Goal: Task Accomplishment & Management: Manage account settings

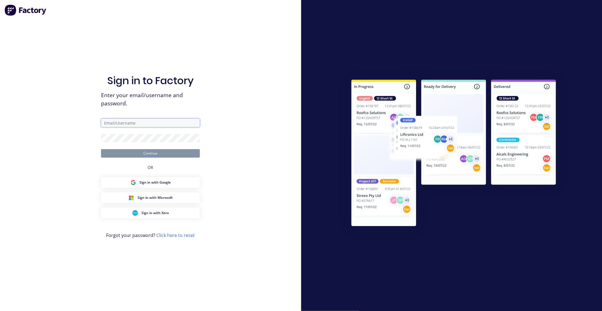
click at [123, 123] on input "text" at bounding box center [150, 123] width 99 height 8
click at [0, 311] on com-1password-button at bounding box center [0, 311] width 0 height 0
type input "team+maricardemo@factory.app"
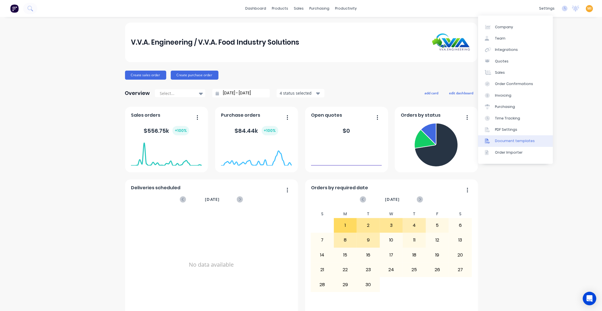
drag, startPoint x: 509, startPoint y: 139, endPoint x: 505, endPoint y: 138, distance: 4.7
click at [509, 139] on div "Document templates" at bounding box center [515, 140] width 40 height 5
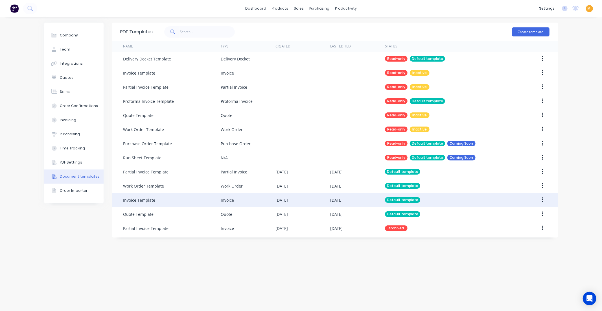
click at [218, 201] on div "Invoice Template" at bounding box center [171, 200] width 97 height 14
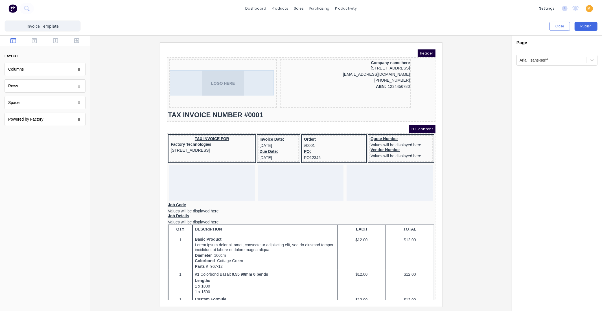
click at [230, 76] on div "LOGO HERE" at bounding box center [216, 76] width 106 height 25
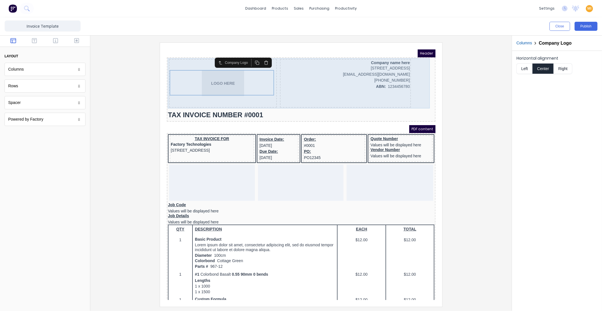
click at [175, 58] on div "LOGO HERE" at bounding box center [216, 76] width 108 height 49
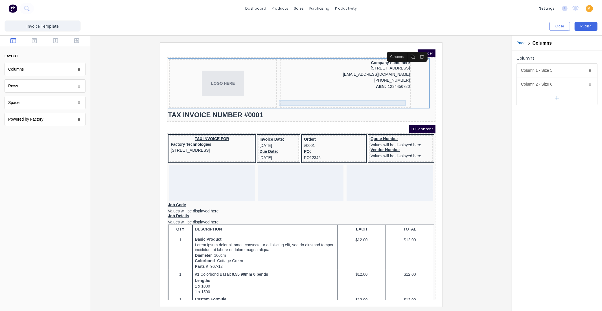
click at [359, 96] on div at bounding box center [338, 97] width 129 height 6
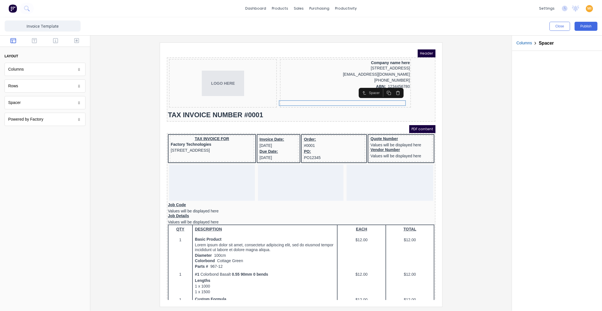
click at [390, 85] on icon "button" at bounding box center [391, 86] width 3 height 3
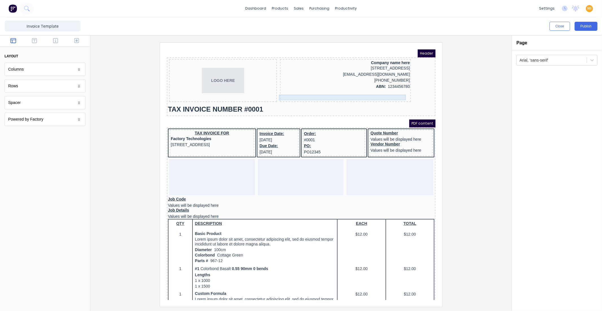
click at [379, 92] on div at bounding box center [338, 91] width 129 height 6
click at [393, 81] on icon "button" at bounding box center [391, 80] width 5 height 5
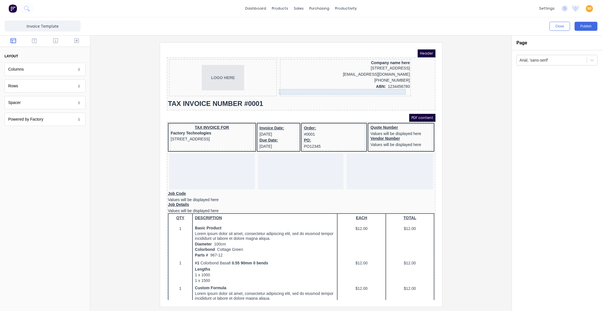
click at [387, 86] on div at bounding box center [338, 85] width 129 height 6
click at [389, 75] on icon "button" at bounding box center [391, 74] width 5 height 5
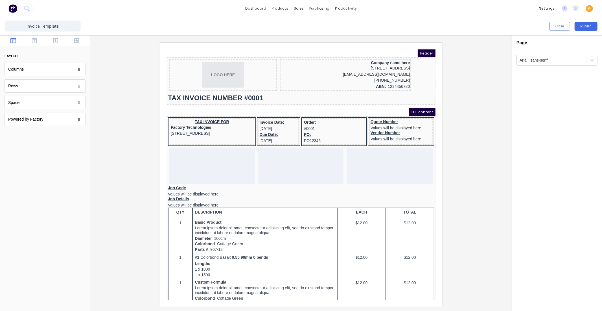
click at [128, 83] on div at bounding box center [301, 174] width 413 height 264
click at [582, 27] on button "Publish" at bounding box center [586, 26] width 23 height 9
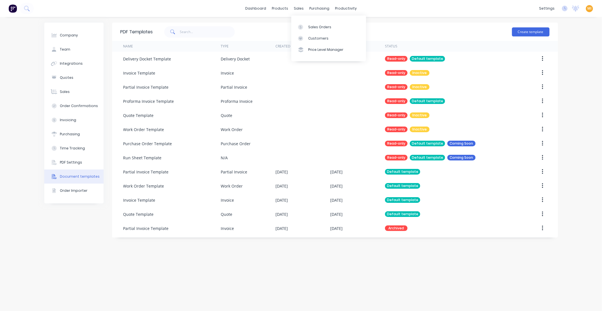
click at [312, 20] on div "Sales Orders Customers Price Level Manager" at bounding box center [328, 38] width 75 height 45
click at [317, 27] on div "Sales Orders" at bounding box center [319, 27] width 23 height 5
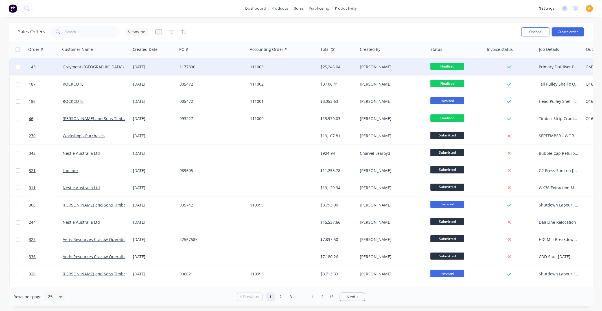
click at [213, 72] on div "1177800" at bounding box center [212, 66] width 71 height 17
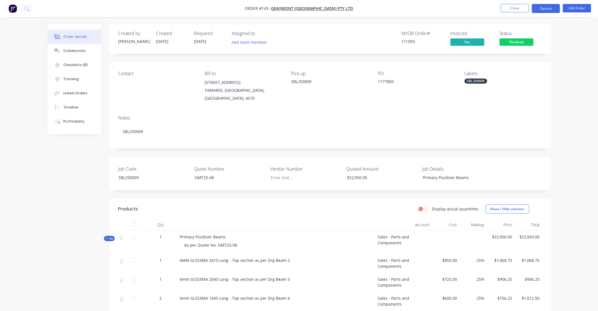
click at [539, 9] on button "Options" at bounding box center [546, 8] width 28 height 9
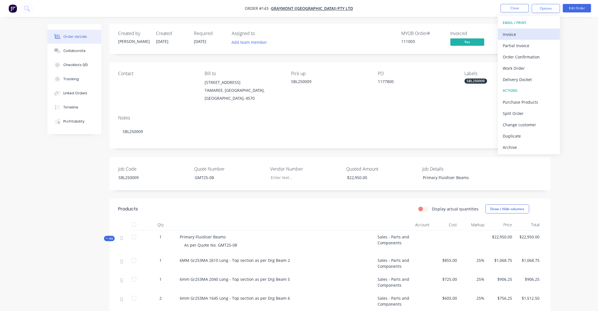
click at [530, 29] on button "Invoice" at bounding box center [529, 34] width 62 height 11
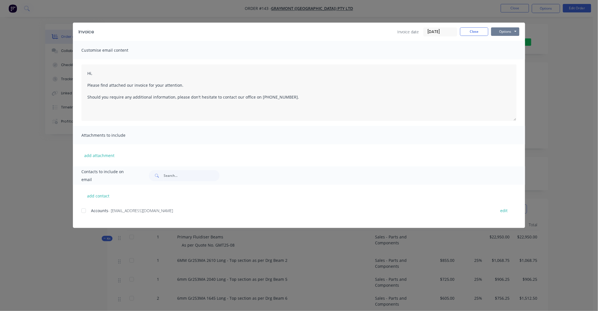
click at [510, 32] on button "Options" at bounding box center [505, 31] width 28 height 8
click at [506, 40] on button "Preview" at bounding box center [509, 41] width 36 height 9
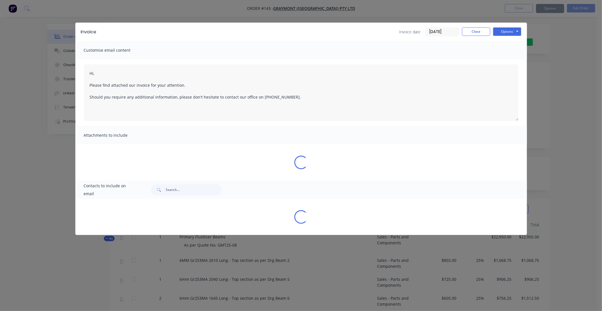
type textarea "Hi, Please find attached our invoice for your attention. Should you require any…"
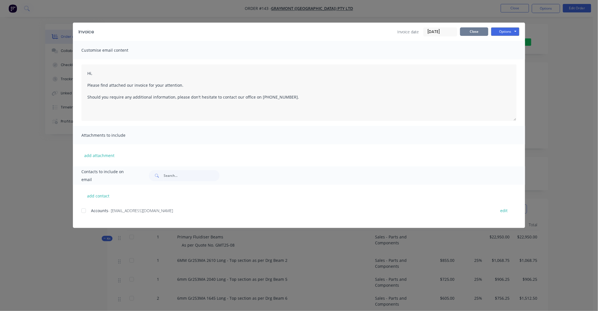
click at [478, 31] on button "Close" at bounding box center [474, 31] width 28 height 8
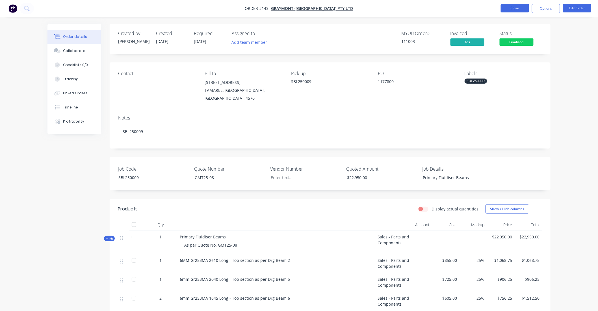
click at [510, 8] on button "Close" at bounding box center [514, 8] width 28 height 8
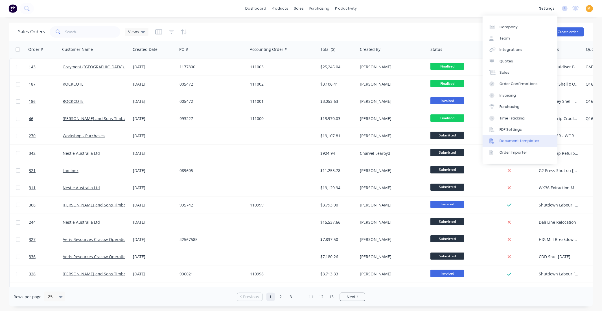
click at [513, 139] on div "Document templates" at bounding box center [520, 140] width 40 height 5
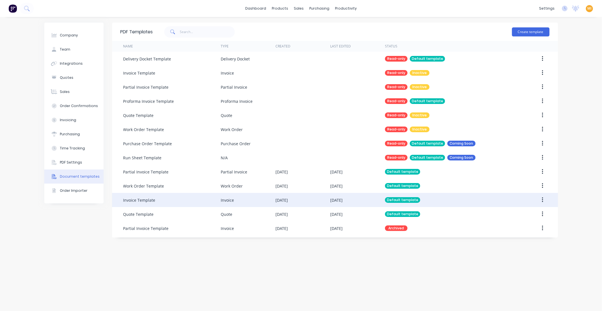
click at [167, 196] on div "Invoice Template" at bounding box center [171, 200] width 97 height 14
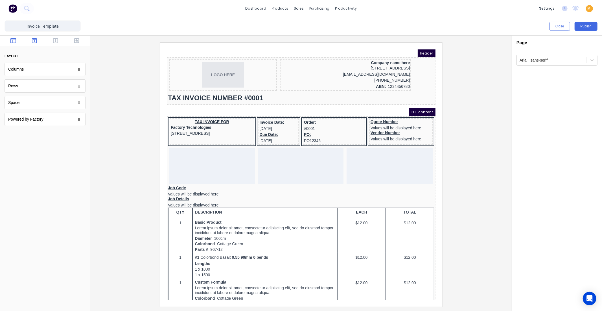
click at [37, 41] on button "button" at bounding box center [35, 41] width 18 height 7
click at [56, 44] on div at bounding box center [45, 41] width 90 height 11
click at [55, 43] on icon "button" at bounding box center [55, 40] width 5 height 5
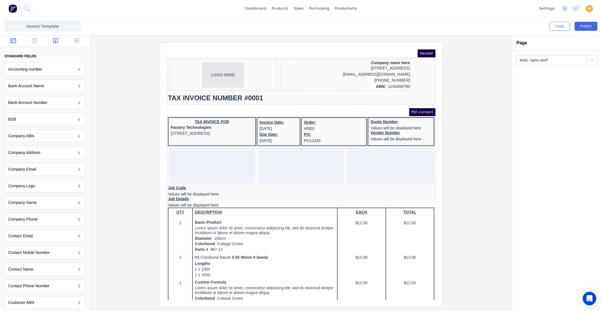
click at [12, 43] on icon "button" at bounding box center [13, 40] width 6 height 5
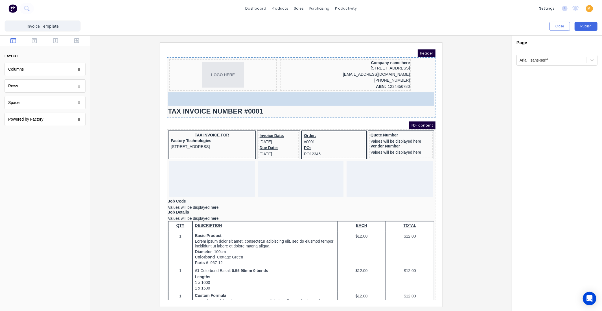
drag, startPoint x: 16, startPoint y: 107, endPoint x: 19, endPoint y: 45, distance: 61.9
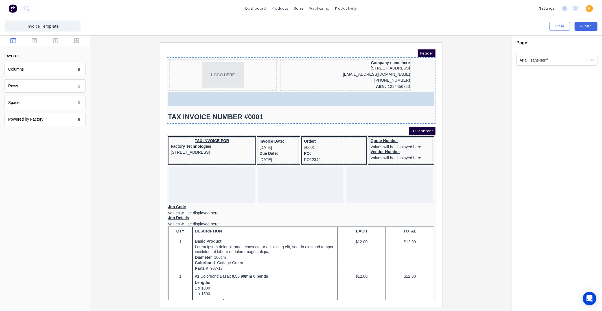
drag, startPoint x: 18, startPoint y: 103, endPoint x: 229, endPoint y: 88, distance: 211.2
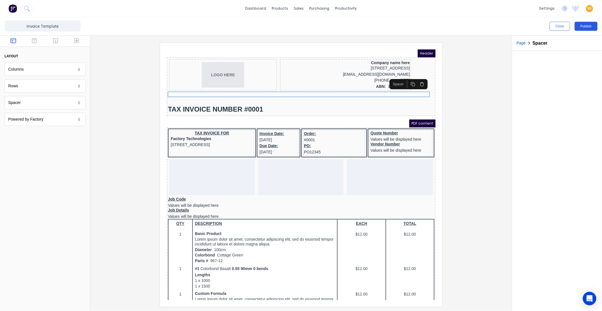
click at [581, 26] on button "Publish" at bounding box center [586, 26] width 23 height 9
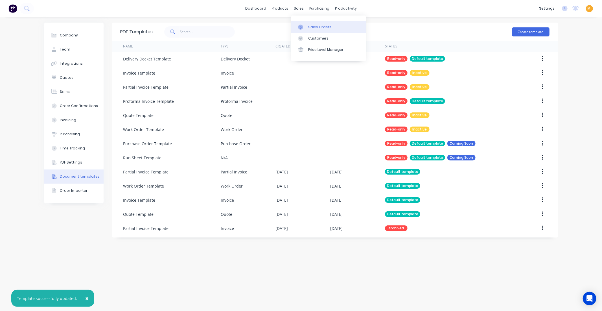
drag, startPoint x: 312, startPoint y: 29, endPoint x: 303, endPoint y: 30, distance: 9.1
click at [312, 29] on div "Sales Orders" at bounding box center [319, 27] width 23 height 5
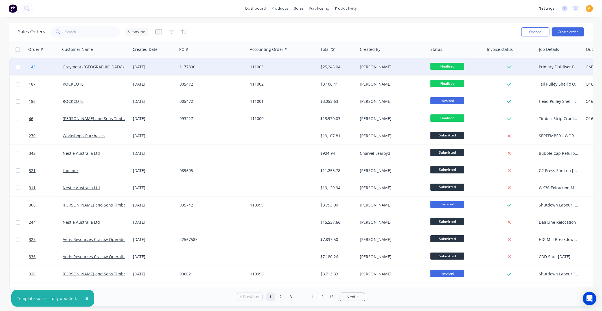
click at [56, 64] on link "143" at bounding box center [46, 66] width 34 height 17
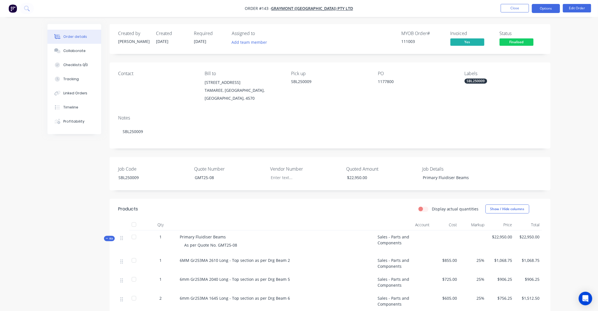
click at [554, 7] on button "Options" at bounding box center [546, 8] width 28 height 9
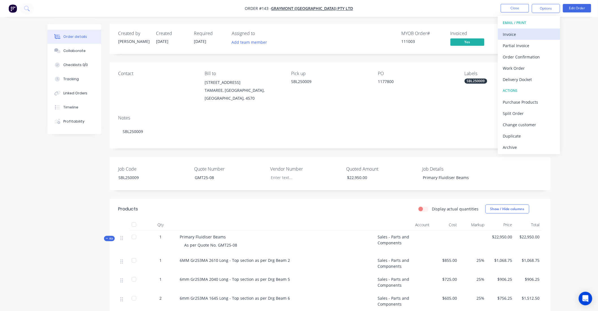
click at [522, 34] on div "Invoice" at bounding box center [529, 34] width 52 height 8
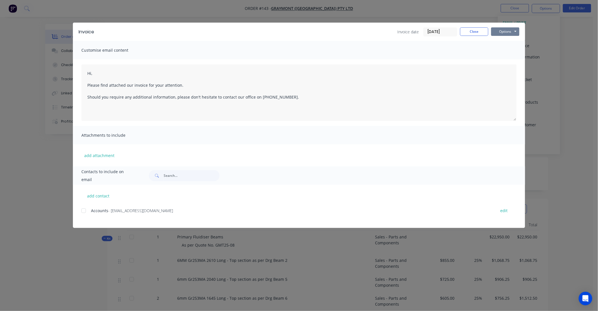
click at [509, 31] on button "Options" at bounding box center [505, 31] width 28 height 8
click at [504, 39] on button "Preview" at bounding box center [509, 41] width 36 height 9
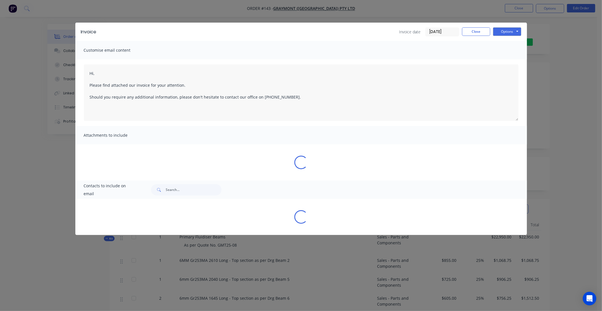
type textarea "Hi, Please find attached our invoice for your attention. Should you require any…"
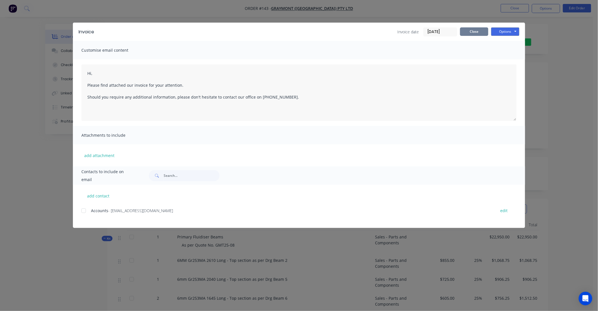
click at [477, 31] on button "Close" at bounding box center [474, 31] width 28 height 8
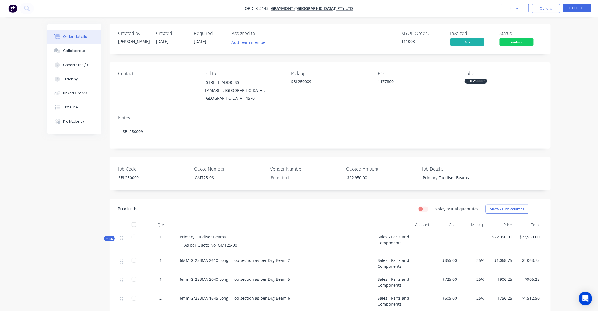
click at [510, 13] on li "Close" at bounding box center [514, 8] width 28 height 9
click at [509, 10] on button "Close" at bounding box center [514, 8] width 28 height 8
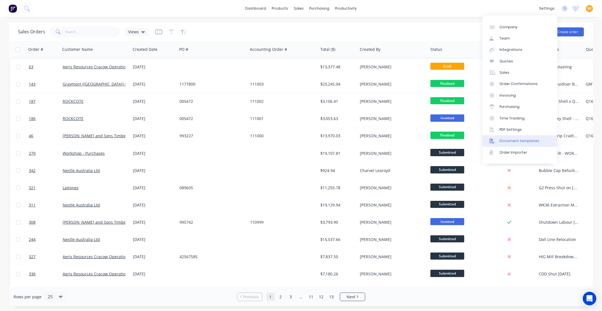
click at [515, 141] on div "Document templates" at bounding box center [520, 140] width 40 height 5
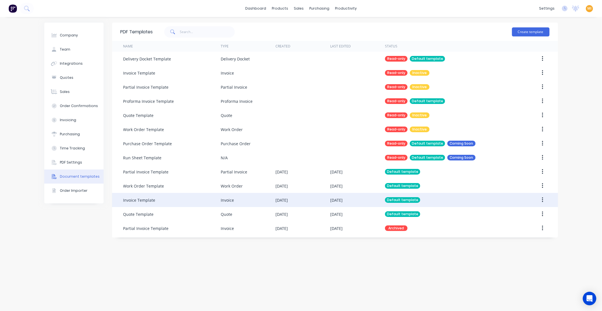
click at [174, 200] on div "Invoice Template" at bounding box center [171, 200] width 97 height 14
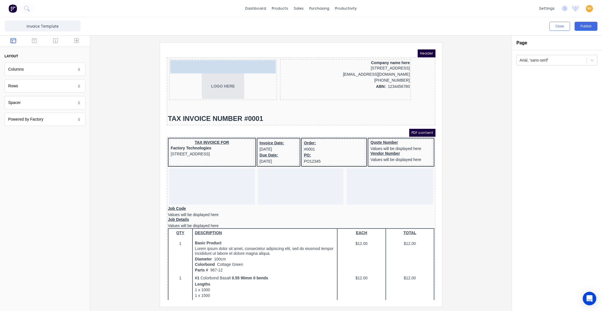
drag, startPoint x: 39, startPoint y: 105, endPoint x: 212, endPoint y: 71, distance: 176.3
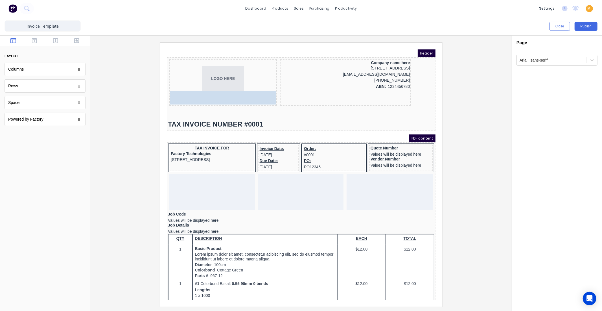
drag, startPoint x: 39, startPoint y: 104, endPoint x: 53, endPoint y: 20, distance: 85.4
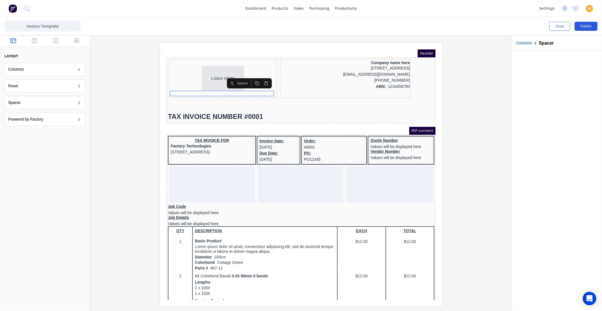
click at [591, 27] on button "Publish" at bounding box center [586, 26] width 23 height 9
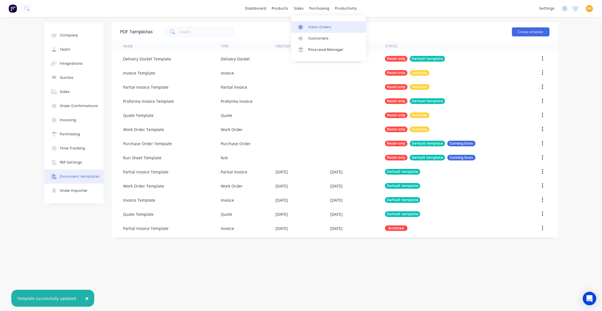
drag, startPoint x: 312, startPoint y: 26, endPoint x: 317, endPoint y: 27, distance: 5.4
click at [312, 26] on div "Sales Orders" at bounding box center [319, 27] width 23 height 5
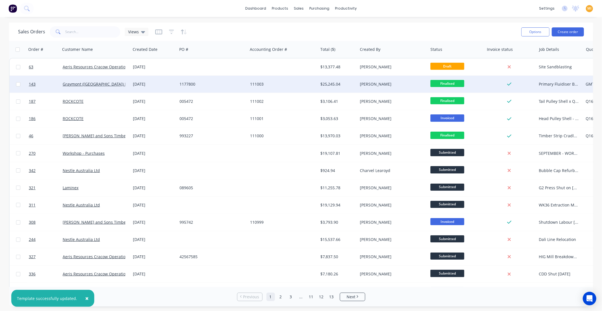
click at [308, 86] on div "111003" at bounding box center [281, 84] width 63 height 6
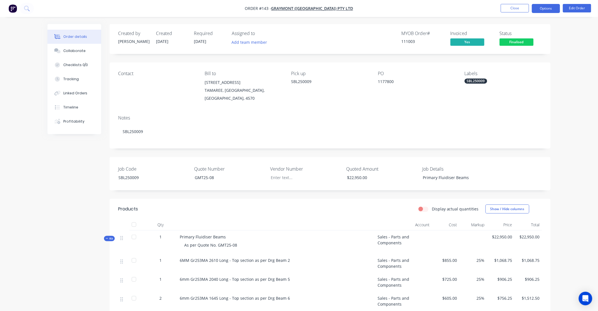
click at [550, 11] on button "Options" at bounding box center [546, 8] width 28 height 9
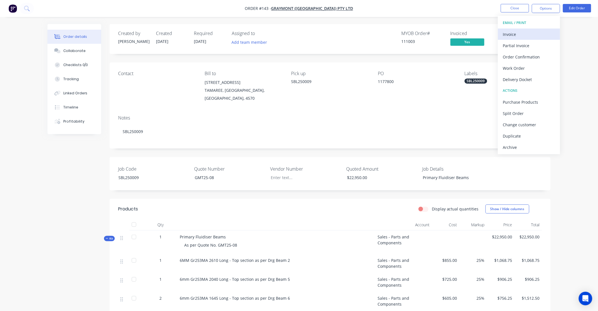
click at [529, 32] on div "Invoice" at bounding box center [529, 34] width 52 height 8
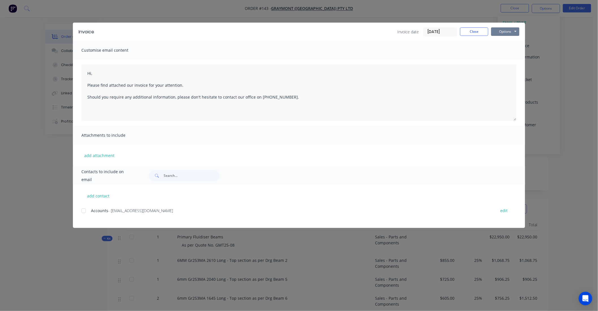
click at [496, 31] on button "Options" at bounding box center [505, 31] width 28 height 8
click at [503, 40] on button "Preview" at bounding box center [509, 41] width 36 height 9
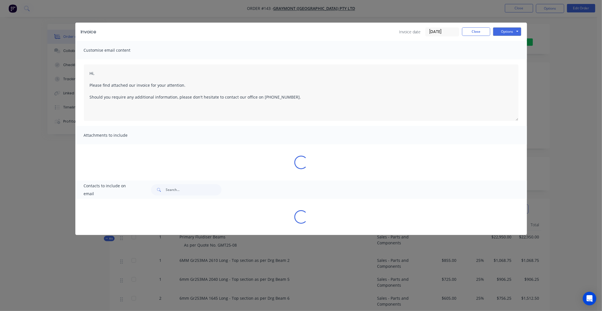
type textarea "Hi, Please find attached our invoice for your attention. Should you require any…"
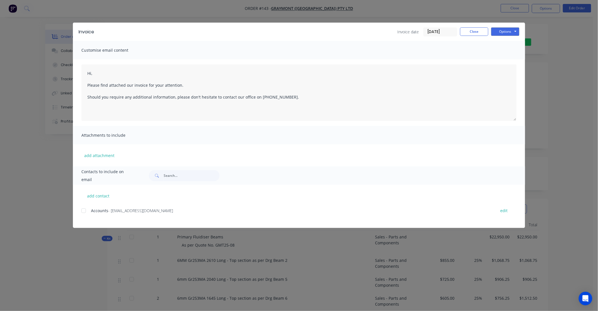
click at [472, 37] on div "Invoice Invoice date 09/09/25 Close Options Preview Print Email" at bounding box center [299, 32] width 452 height 18
click at [476, 31] on button "Close" at bounding box center [474, 31] width 28 height 8
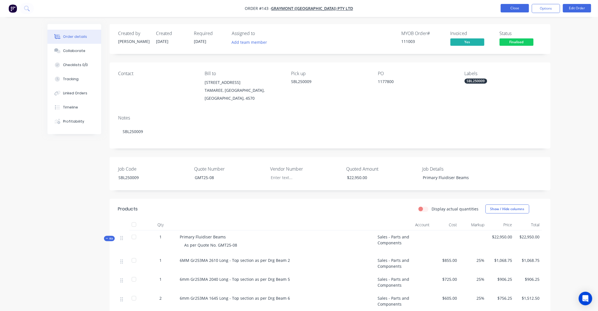
click at [515, 10] on button "Close" at bounding box center [514, 8] width 28 height 8
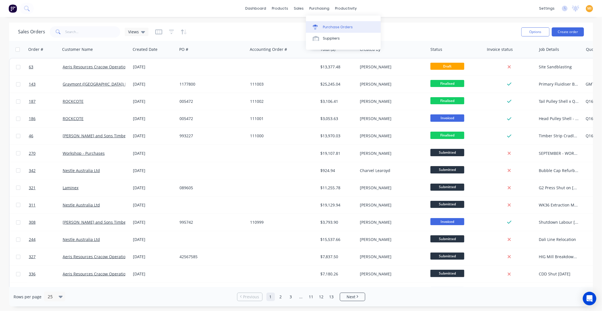
drag, startPoint x: 327, startPoint y: 36, endPoint x: 326, endPoint y: 32, distance: 4.1
click at [326, 37] on div "Suppliers" at bounding box center [331, 38] width 17 height 5
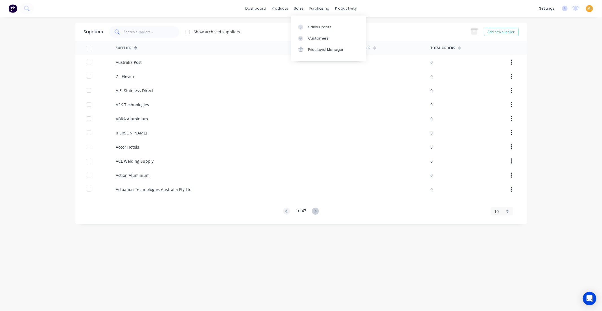
click at [142, 33] on input "text" at bounding box center [147, 31] width 46 height 5
type input "2"
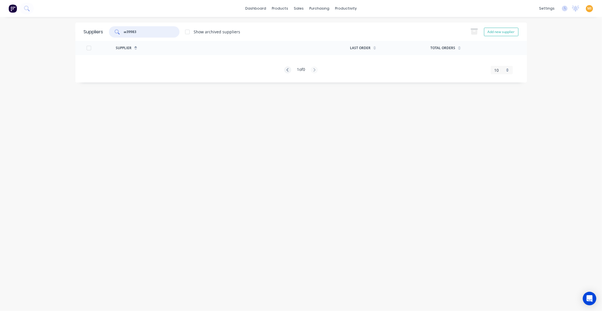
drag, startPoint x: 154, startPoint y: 32, endPoint x: 81, endPoint y: 28, distance: 73.6
click at [81, 28] on div "Suppliers w39983 Show archived suppliers Add new supplier" at bounding box center [301, 32] width 452 height 18
type input "w39983"
click at [28, 7] on icon at bounding box center [26, 8] width 5 height 5
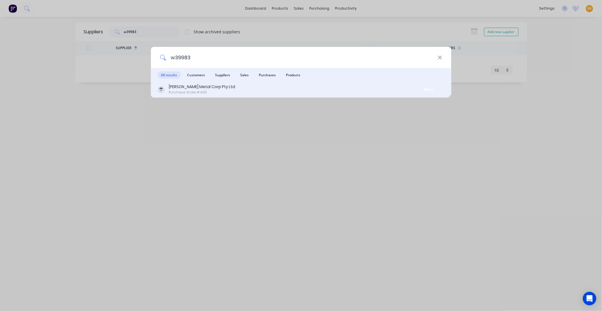
type input "w39983"
click at [184, 90] on div "Purchase Order #405" at bounding box center [202, 92] width 66 height 5
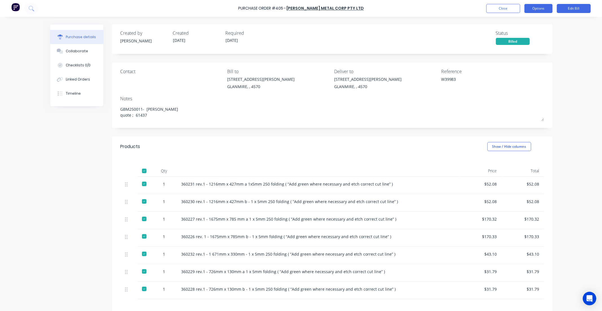
click at [538, 8] on button "Options" at bounding box center [539, 8] width 28 height 9
click at [506, 8] on button "Close" at bounding box center [504, 8] width 34 height 9
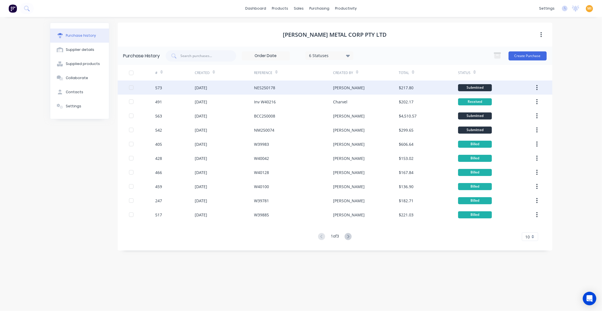
click at [428, 87] on div "$217.80" at bounding box center [428, 87] width 59 height 14
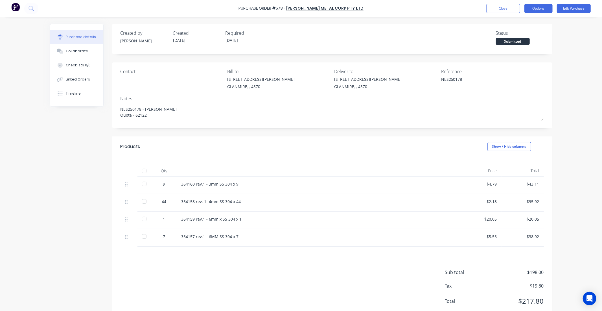
click at [551, 8] on button "Options" at bounding box center [539, 8] width 28 height 9
click at [525, 33] on div "Convert to Bill" at bounding box center [525, 34] width 43 height 8
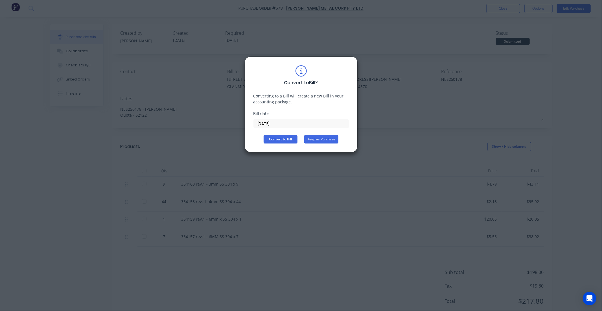
click at [317, 137] on button "Keep as Purchase" at bounding box center [321, 139] width 34 height 8
type textarea "x"
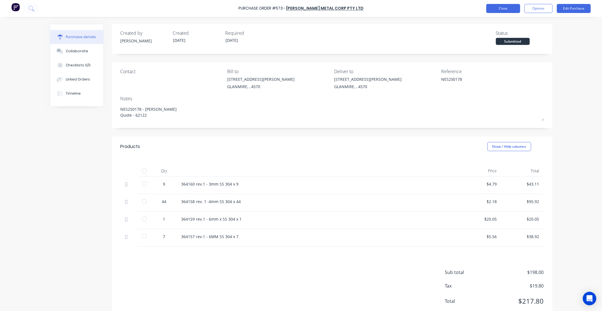
click at [507, 5] on button "Close" at bounding box center [504, 8] width 34 height 9
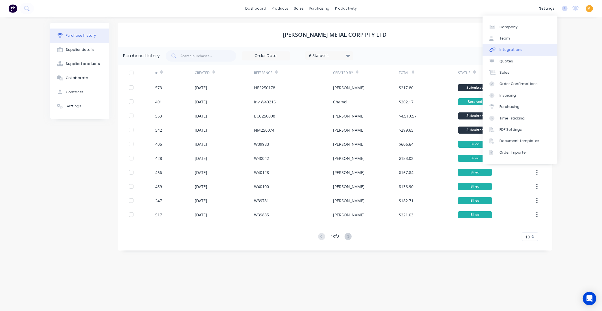
click at [526, 51] on link "Integrations" at bounding box center [520, 49] width 75 height 11
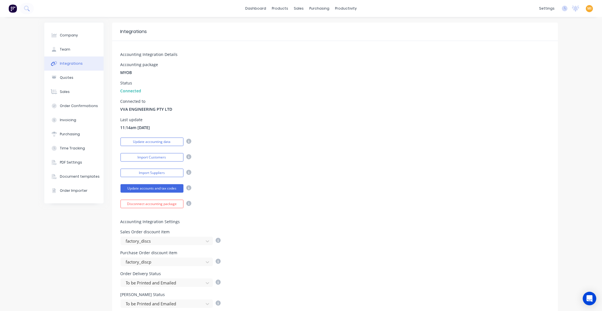
click at [11, 10] on img at bounding box center [12, 8] width 8 height 8
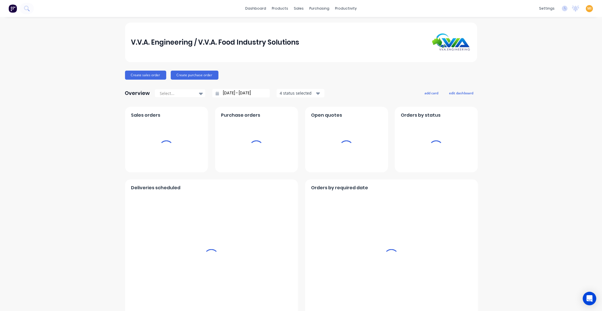
click at [588, 9] on span "MI" at bounding box center [590, 8] width 4 height 5
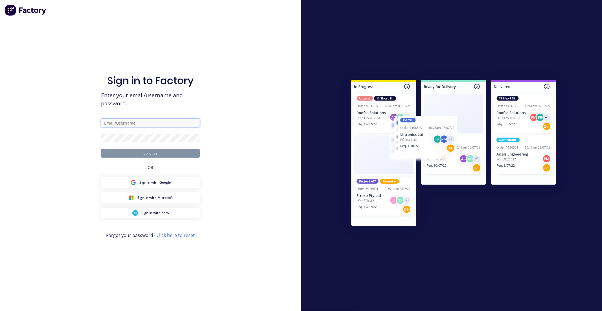
click at [132, 122] on input "text" at bounding box center [150, 123] width 99 height 8
type input "[EMAIL_ADDRESS][DOMAIN_NAME]"
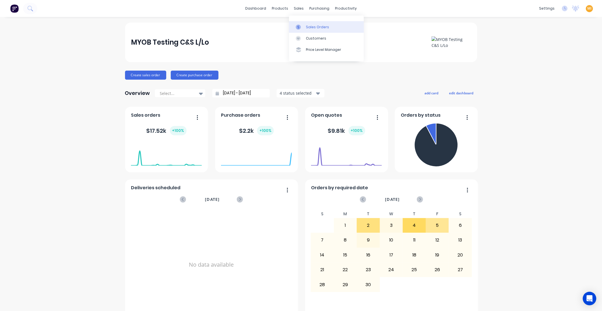
click at [308, 27] on div "Sales Orders" at bounding box center [317, 27] width 23 height 5
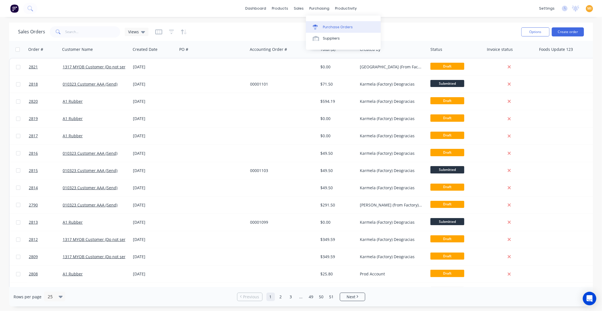
click at [328, 26] on div "Purchase Orders" at bounding box center [338, 27] width 30 height 5
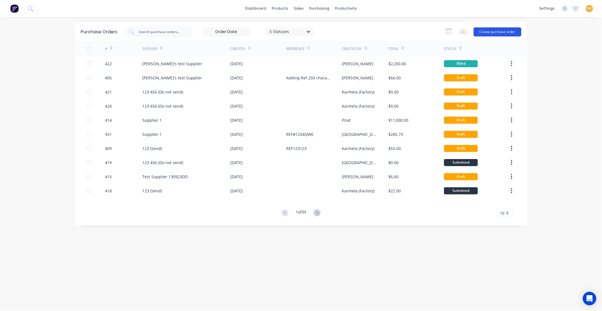
click at [501, 30] on button "Create purchase order" at bounding box center [498, 31] width 48 height 9
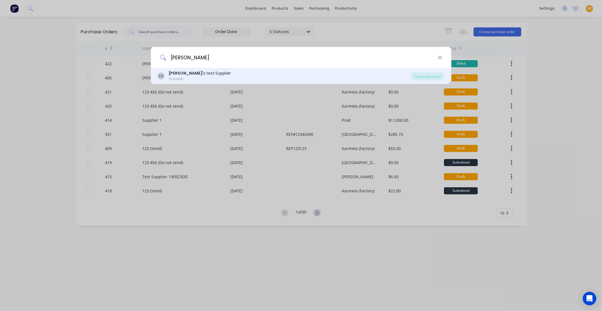
type input "[PERSON_NAME]"
click at [198, 79] on div "Supplier" at bounding box center [200, 78] width 62 height 5
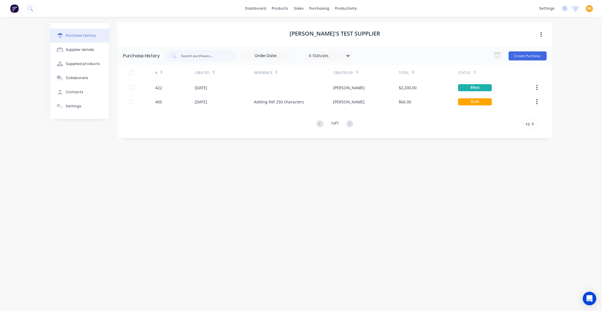
click at [285, 164] on div "[PERSON_NAME]'s test Supplier Purchase History 6 Statuses 6 Statuses Create Pur…" at bounding box center [335, 161] width 435 height 277
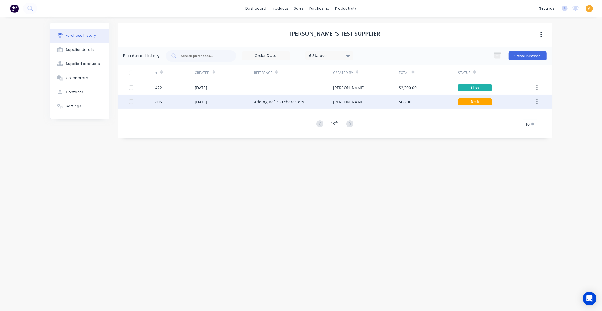
click at [486, 102] on div "Draft" at bounding box center [475, 101] width 34 height 7
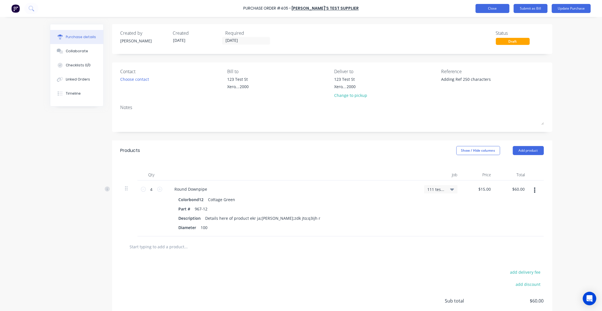
type textarea "x"
click at [495, 5] on button "Close" at bounding box center [493, 8] width 34 height 9
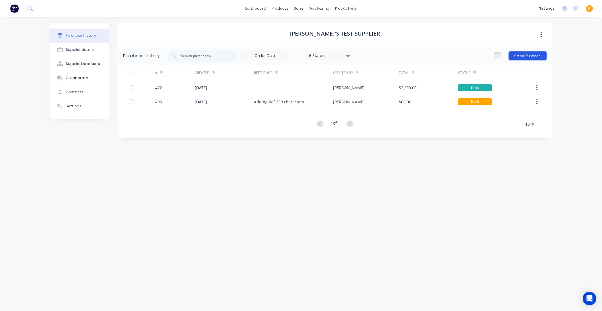
click at [526, 57] on button "Create Purchase" at bounding box center [528, 55] width 38 height 9
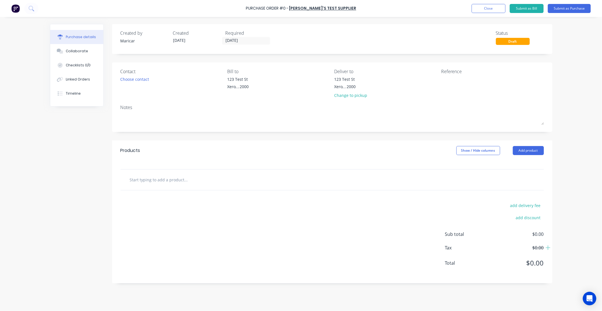
click at [177, 182] on input "text" at bounding box center [186, 179] width 113 height 11
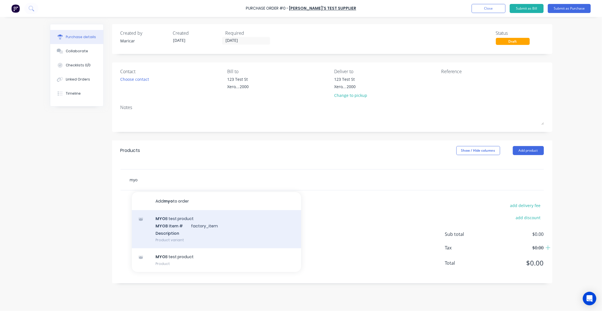
type input "myo"
click at [180, 227] on div "MYO B test product MYO B Item # factory_item Description Product variant" at bounding box center [216, 229] width 169 height 38
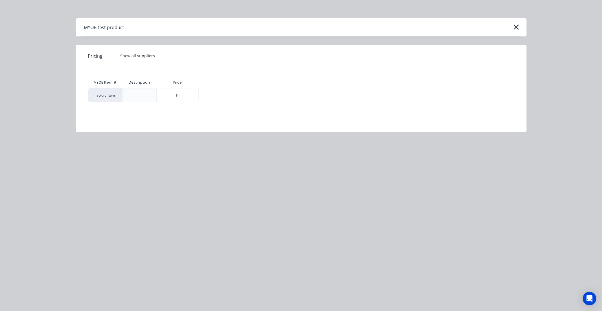
drag, startPoint x: 114, startPoint y: 56, endPoint x: 119, endPoint y: 61, distance: 8.0
click at [114, 56] on div at bounding box center [113, 55] width 11 height 11
drag, startPoint x: 174, startPoint y: 94, endPoint x: 143, endPoint y: 97, distance: 30.9
click at [174, 94] on div "$0" at bounding box center [178, 95] width 42 height 14
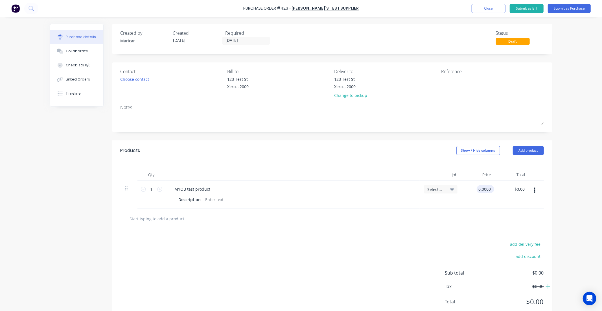
click at [487, 190] on input "0.0000" at bounding box center [484, 189] width 15 height 8
drag, startPoint x: 476, startPoint y: 189, endPoint x: 493, endPoint y: 190, distance: 17.5
click at [493, 190] on div "0.0000 0.0000" at bounding box center [479, 194] width 34 height 28
type input "$70.00"
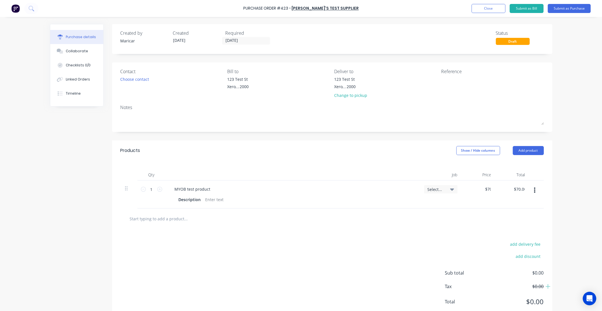
click at [160, 190] on icon at bounding box center [159, 189] width 5 height 5
type input "2"
type input "$140.00"
click at [444, 191] on div "Select..." at bounding box center [441, 189] width 27 height 5
click at [405, 238] on div "Test Job /" at bounding box center [418, 242] width 79 height 11
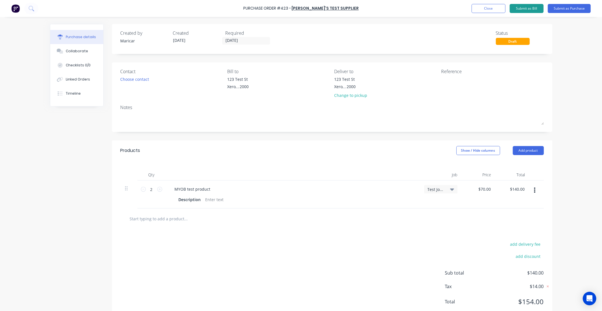
click at [533, 7] on button "Submit as Bill" at bounding box center [527, 8] width 34 height 9
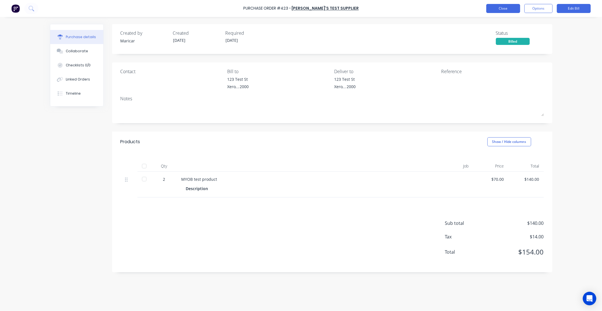
click at [497, 9] on button "Close" at bounding box center [504, 8] width 34 height 9
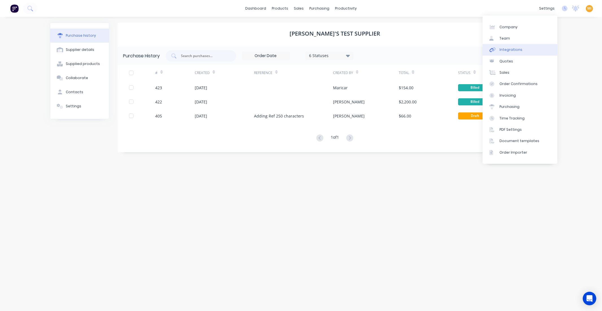
drag, startPoint x: 522, startPoint y: 49, endPoint x: 509, endPoint y: 53, distance: 13.0
click at [522, 49] on link "Integrations" at bounding box center [520, 49] width 75 height 11
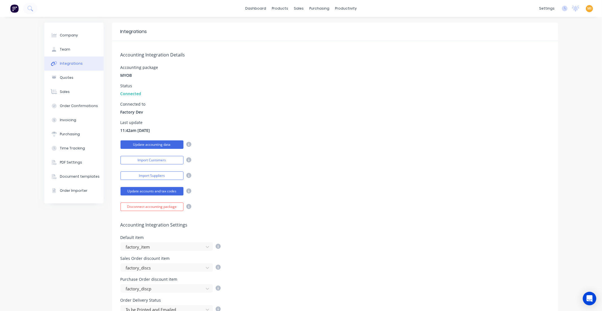
click at [148, 143] on button "Update accounting data" at bounding box center [152, 144] width 63 height 8
click at [278, 12] on div "products" at bounding box center [280, 8] width 22 height 8
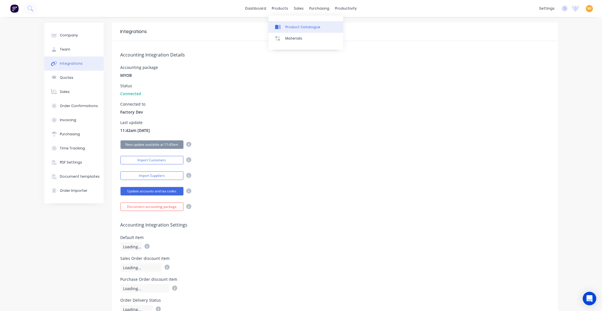
click at [293, 25] on div "Product Catalogue" at bounding box center [303, 27] width 35 height 5
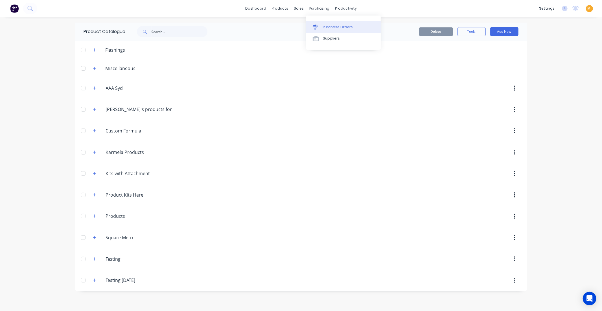
click at [325, 25] on div "Purchase Orders" at bounding box center [338, 27] width 30 height 5
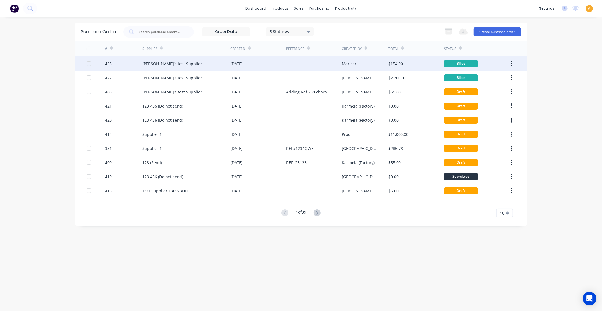
click at [253, 63] on div "[DATE]" at bounding box center [259, 63] width 56 height 14
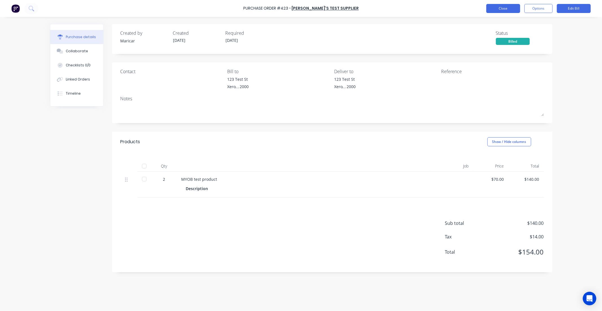
click at [509, 10] on button "Close" at bounding box center [504, 8] width 34 height 9
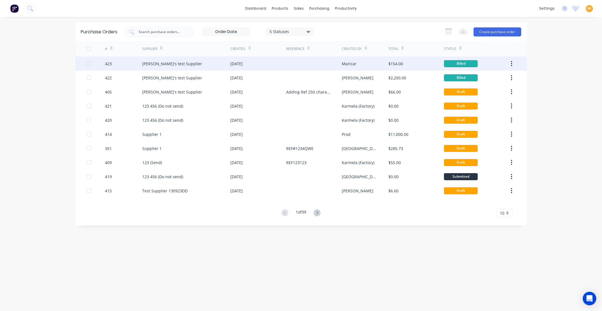
click at [157, 60] on div "Cathy's test Supplier" at bounding box center [186, 63] width 88 height 14
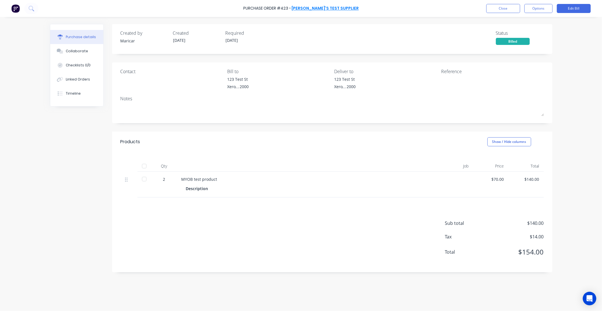
click at [319, 6] on link "Cathy's test Supplier" at bounding box center [325, 9] width 67 height 6
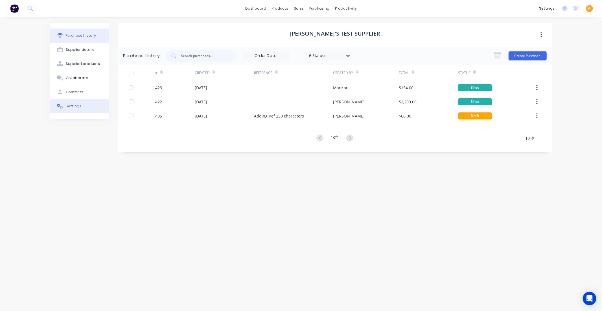
click at [90, 106] on button "Settings" at bounding box center [79, 106] width 59 height 14
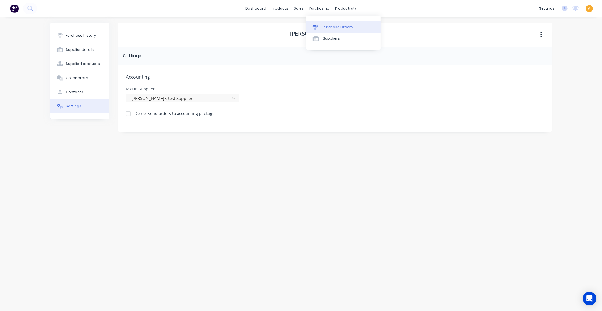
click at [326, 29] on div "Purchase Orders" at bounding box center [338, 27] width 30 height 5
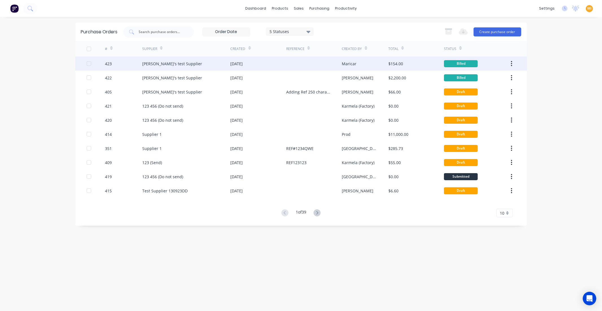
click at [352, 62] on div "Maricar" at bounding box center [349, 64] width 15 height 6
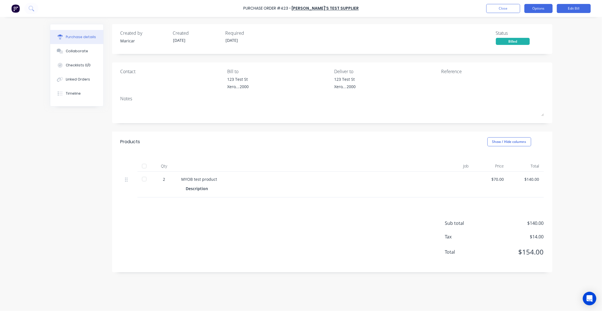
click at [547, 9] on button "Options" at bounding box center [539, 8] width 28 height 9
click at [525, 24] on div "Print / Email" at bounding box center [525, 23] width 43 height 8
click at [560, 9] on button "Edit Bill" at bounding box center [574, 8] width 34 height 9
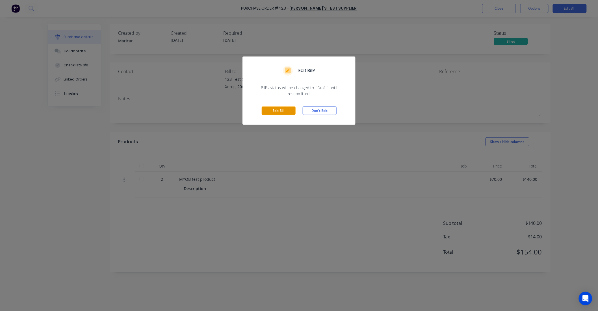
click at [288, 113] on button "Edit Bill" at bounding box center [279, 110] width 34 height 8
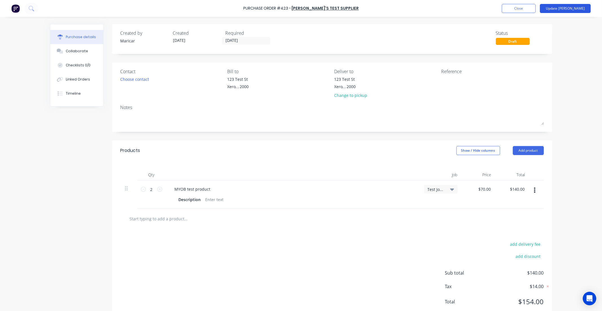
click at [574, 10] on button "Update Bill" at bounding box center [565, 8] width 51 height 9
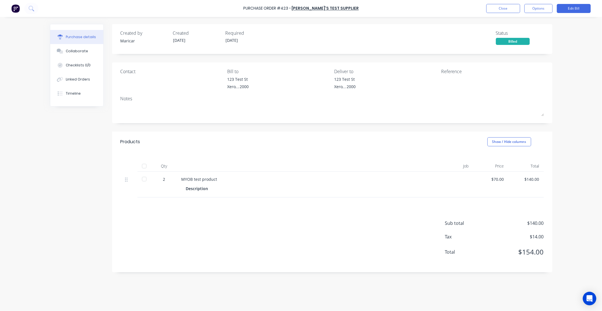
click at [291, 7] on div "Purchase Order #423 -" at bounding box center [267, 9] width 48 height 6
copy div "423"
click at [577, 9] on button "Edit Bill" at bounding box center [574, 8] width 34 height 9
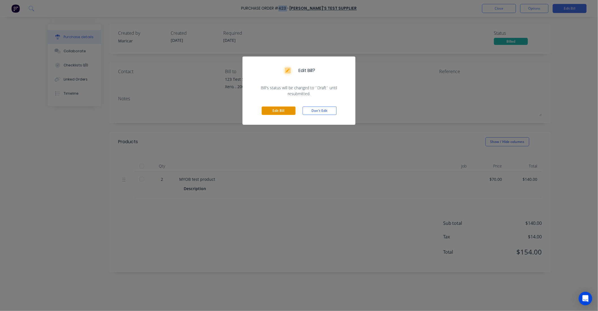
click at [280, 112] on button "Edit Bill" at bounding box center [279, 110] width 34 height 8
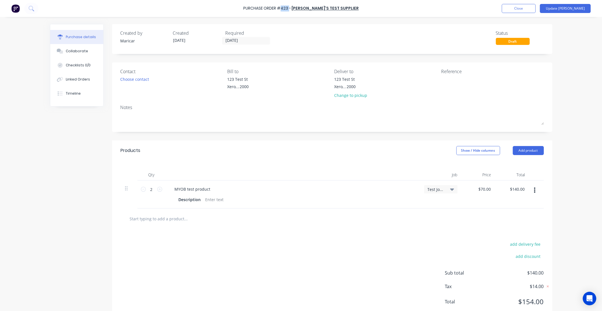
click at [176, 37] on label "09/09/25" at bounding box center [194, 41] width 48 height 8
click at [577, 10] on button "Update Bill" at bounding box center [565, 8] width 51 height 9
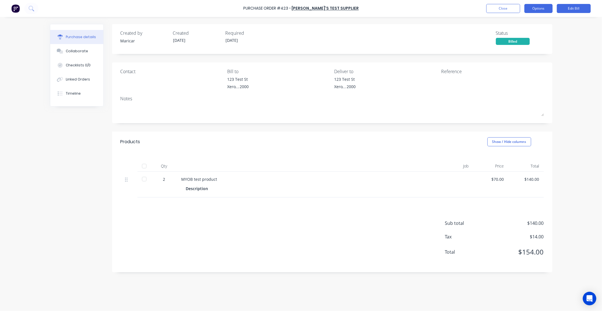
click at [539, 8] on button "Options" at bounding box center [539, 8] width 28 height 9
click at [499, 4] on button "Close" at bounding box center [504, 8] width 34 height 9
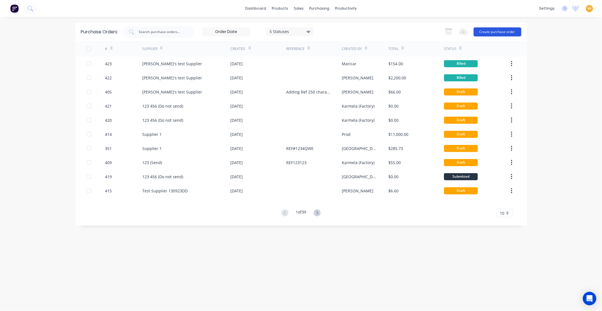
click at [498, 32] on button "Create purchase order" at bounding box center [498, 31] width 48 height 9
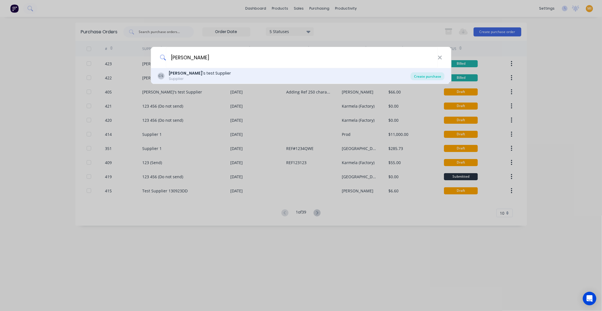
type input "cathy"
click at [415, 75] on div "Create purchase" at bounding box center [428, 76] width 34 height 8
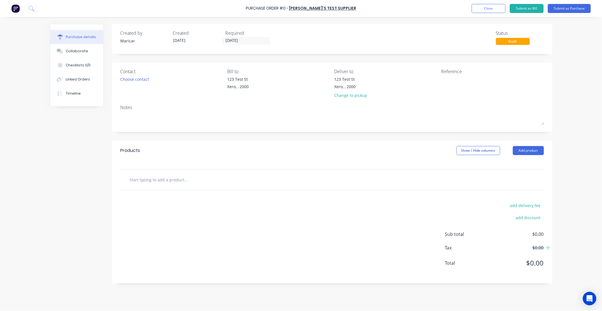
click at [170, 39] on label "09/09/25" at bounding box center [194, 41] width 48 height 8
click at [186, 35] on div "Created" at bounding box center [197, 33] width 48 height 7
click at [14, 9] on img at bounding box center [15, 8] width 8 height 8
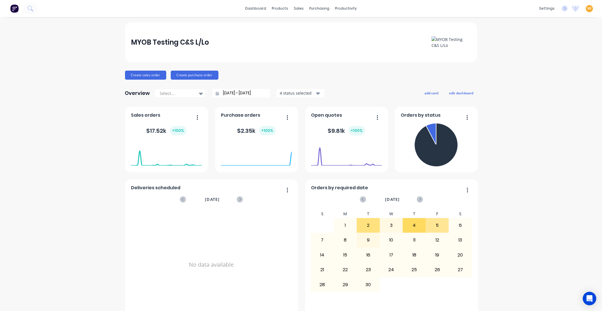
click at [588, 8] on span "MI" at bounding box center [590, 8] width 4 height 5
click at [556, 73] on button "Sign out" at bounding box center [554, 70] width 75 height 11
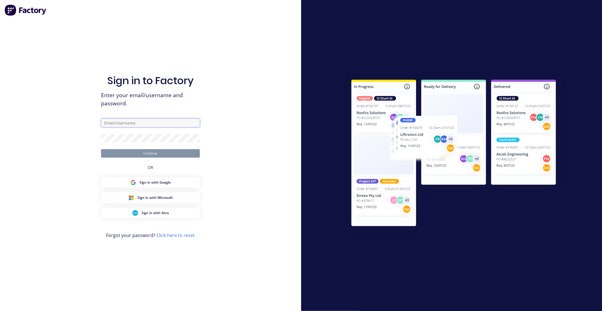
click at [151, 119] on input "text" at bounding box center [150, 123] width 99 height 8
type input "[EMAIL_ADDRESS][DOMAIN_NAME]"
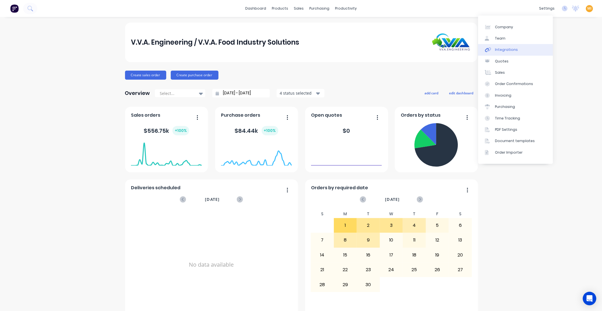
click at [507, 47] on div "Integrations" at bounding box center [506, 49] width 23 height 5
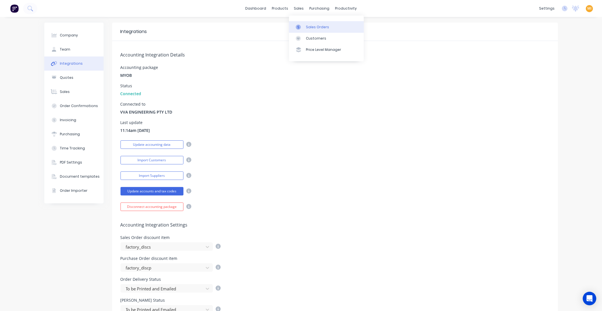
click at [320, 27] on div "Sales Orders" at bounding box center [317, 27] width 23 height 5
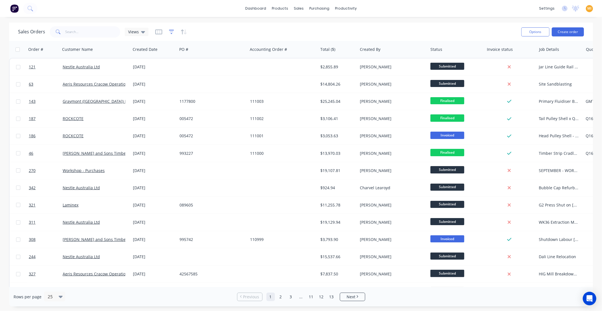
click at [170, 30] on icon "button" at bounding box center [171, 32] width 5 height 4
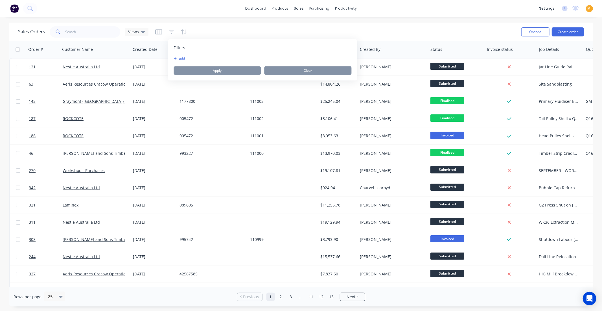
click at [188, 58] on button "add" at bounding box center [181, 58] width 14 height 5
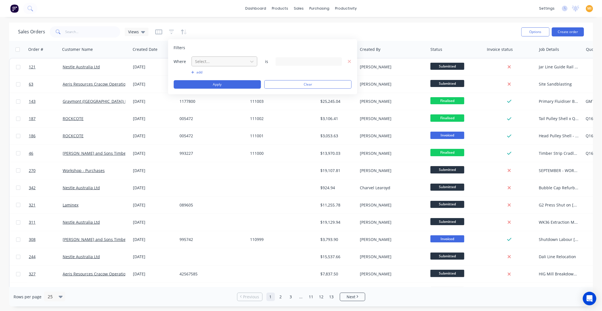
click at [212, 63] on div at bounding box center [220, 61] width 51 height 7
type input "quo"
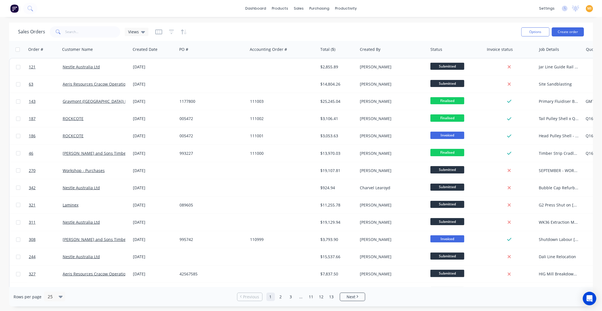
click at [218, 39] on div "Sales Orders Views Options Create order" at bounding box center [301, 32] width 584 height 18
click at [166, 31] on div at bounding box center [171, 31] width 32 height 9
click at [169, 30] on icon "button" at bounding box center [171, 32] width 5 height 4
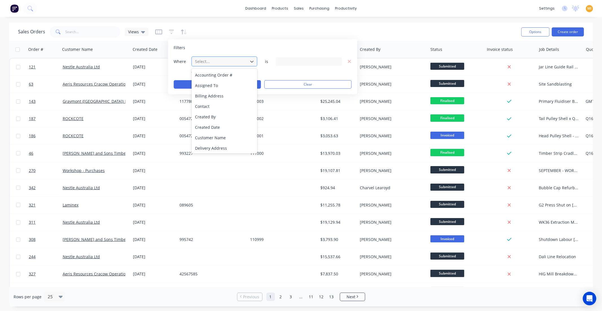
click at [204, 64] on div at bounding box center [220, 61] width 51 height 7
type input "sta"
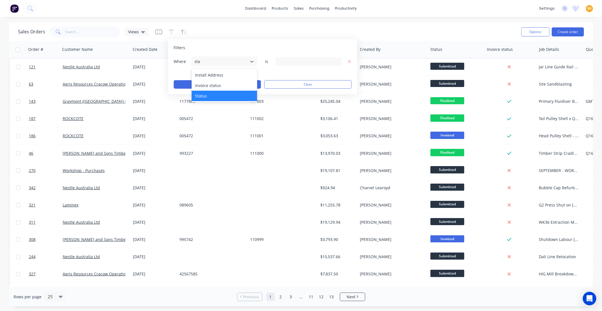
click at [221, 94] on div "Status" at bounding box center [225, 96] width 66 height 10
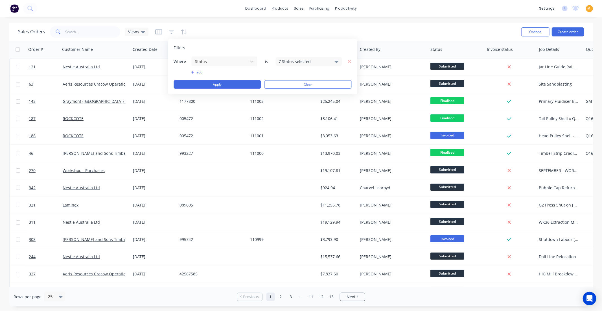
click at [303, 60] on div "7 Status selected" at bounding box center [304, 61] width 51 height 6
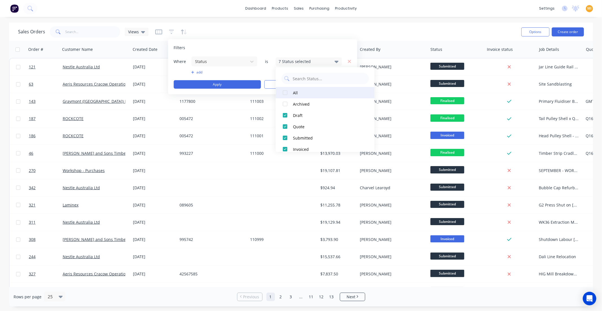
click at [286, 93] on div at bounding box center [285, 92] width 11 height 11
click at [226, 85] on button "Apply" at bounding box center [217, 84] width 87 height 8
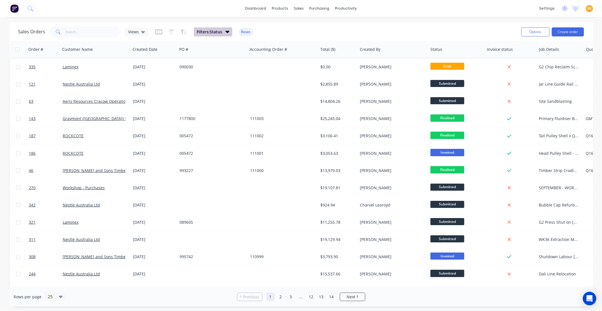
click at [217, 33] on span "Filters: Status" at bounding box center [209, 32] width 25 height 6
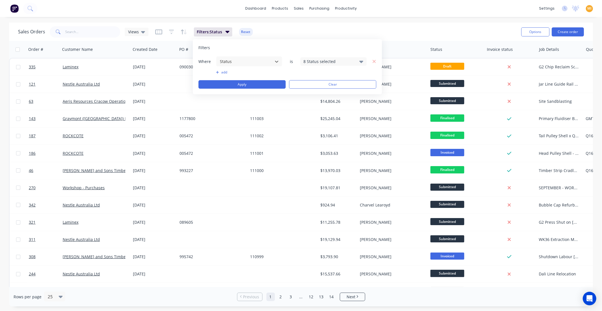
click at [305, 59] on div "8 Status selected" at bounding box center [329, 61] width 51 height 6
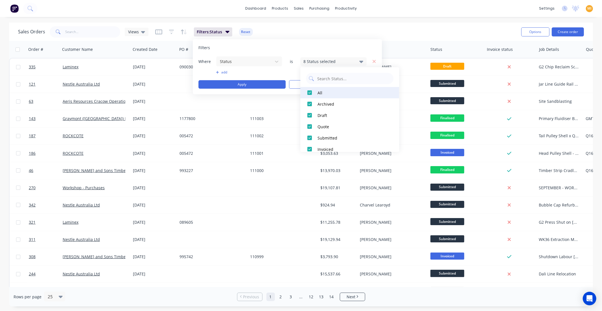
click at [310, 93] on div at bounding box center [309, 92] width 11 height 11
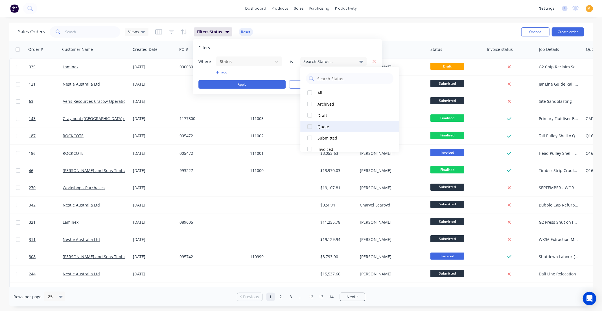
click at [313, 125] on div at bounding box center [309, 126] width 11 height 11
click at [260, 83] on button "Apply" at bounding box center [242, 84] width 87 height 8
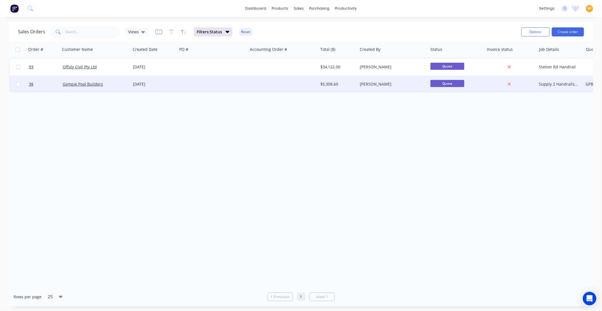
click at [292, 77] on div at bounding box center [283, 84] width 71 height 17
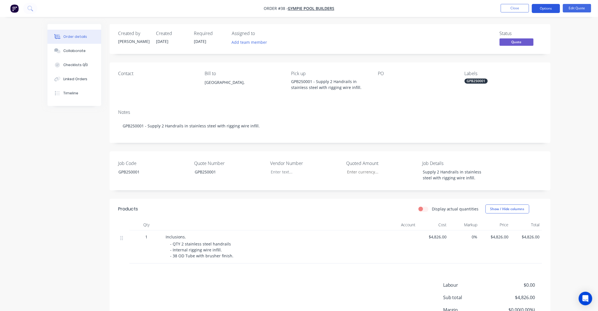
click at [544, 8] on button "Options" at bounding box center [546, 8] width 28 height 9
click at [15, 13] on nav "Order #38 - Gympie Pool Builders Close Options EMAIL / PRINT Quote Proforma Inv…" at bounding box center [299, 8] width 598 height 17
click at [10, 7] on button "button" at bounding box center [14, 8] width 12 height 9
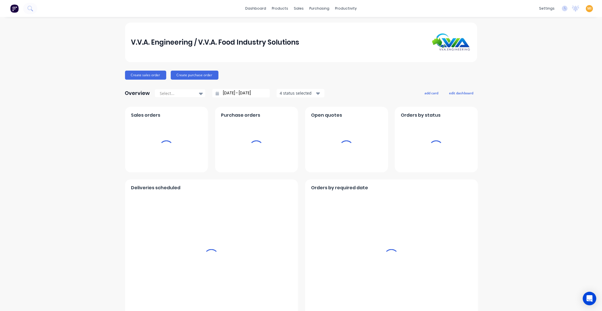
click at [588, 9] on span "MI" at bounding box center [590, 8] width 4 height 5
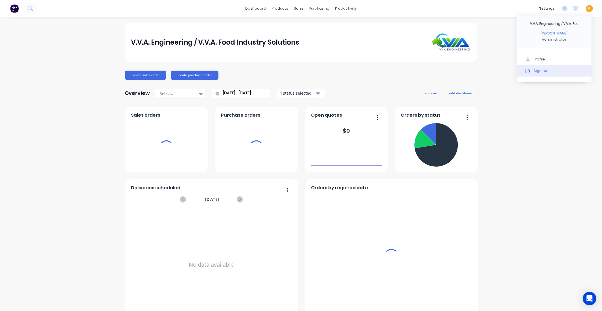
click at [559, 69] on button "Sign out" at bounding box center [554, 70] width 75 height 11
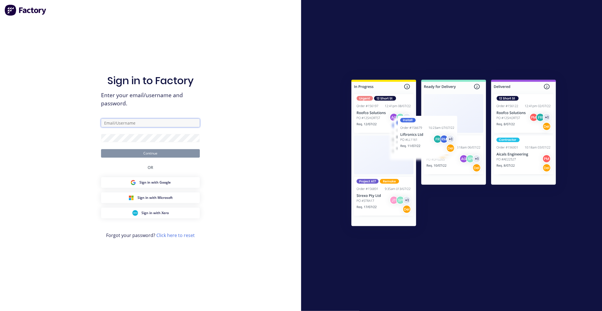
click at [133, 124] on input "text" at bounding box center [150, 123] width 99 height 8
type input "[EMAIL_ADDRESS][DOMAIN_NAME]"
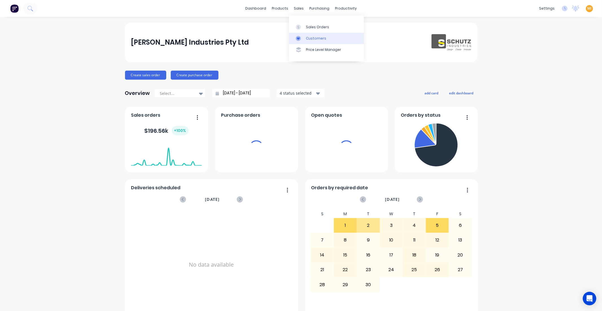
drag, startPoint x: 317, startPoint y: 32, endPoint x: 315, endPoint y: 34, distance: 3.2
click at [317, 32] on link "Sales Orders" at bounding box center [326, 26] width 75 height 11
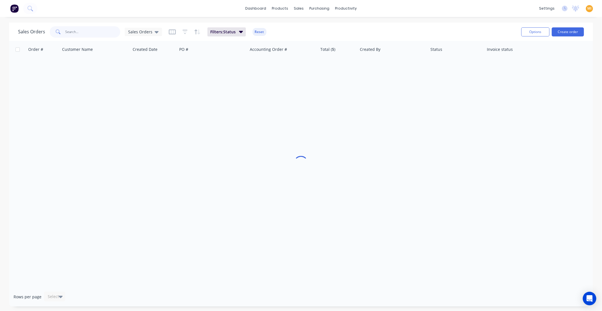
click at [78, 28] on input "text" at bounding box center [93, 31] width 55 height 11
paste input "2822"
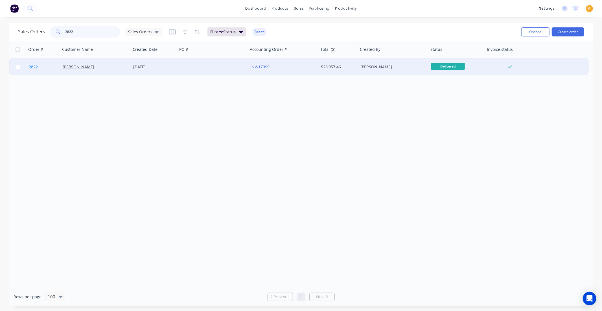
type input "2822"
click at [51, 68] on link "2822" at bounding box center [46, 66] width 34 height 17
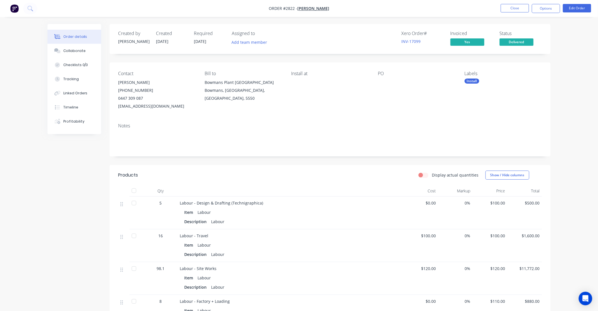
click at [18, 7] on img "button" at bounding box center [14, 8] width 8 height 8
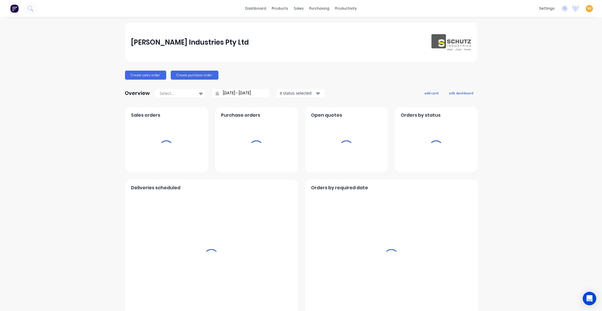
click at [588, 10] on span "MI" at bounding box center [590, 8] width 4 height 5
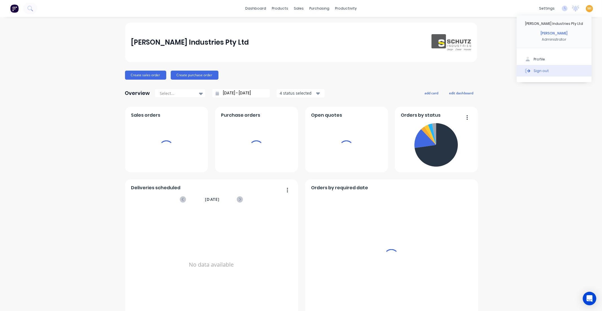
click at [539, 69] on div "Sign out" at bounding box center [541, 70] width 15 height 5
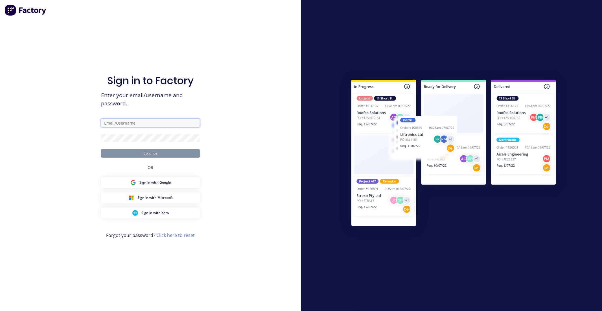
click at [172, 124] on input "text" at bounding box center [150, 123] width 99 height 8
type input "[EMAIL_ADDRESS][DOMAIN_NAME]"
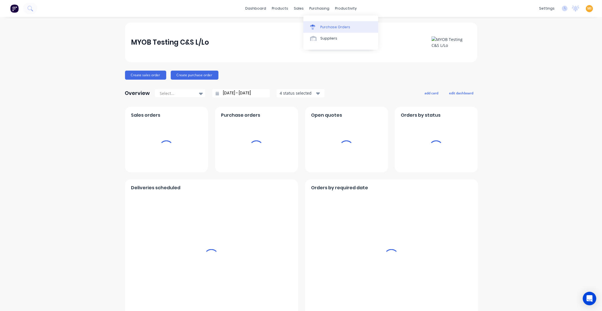
click at [323, 24] on link "Purchase Orders" at bounding box center [341, 26] width 75 height 11
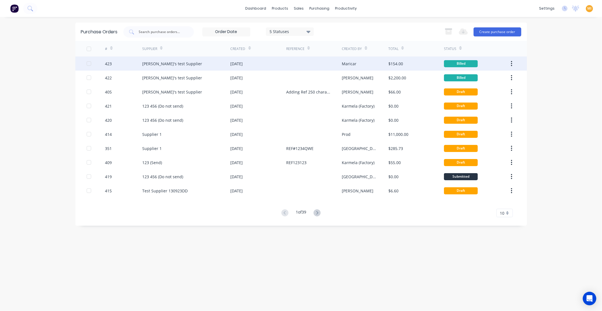
click at [134, 64] on div "423" at bounding box center [123, 63] width 37 height 14
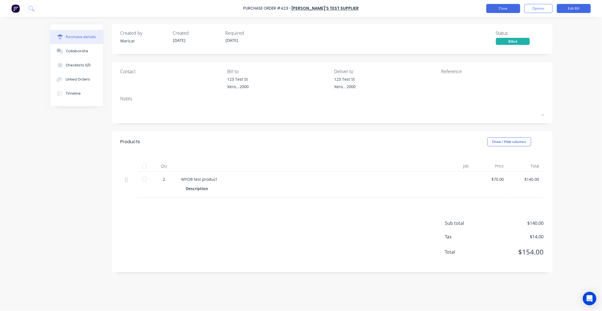
click at [499, 10] on button "Close" at bounding box center [504, 8] width 34 height 9
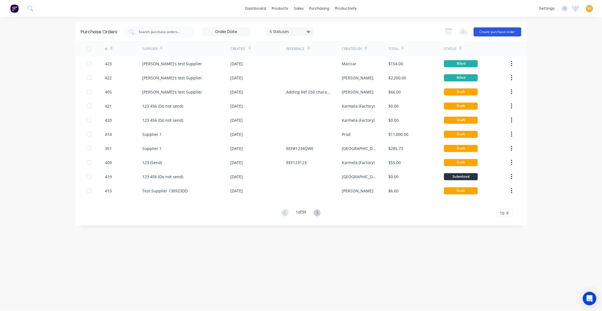
click at [496, 28] on button "Create purchase order" at bounding box center [498, 31] width 48 height 9
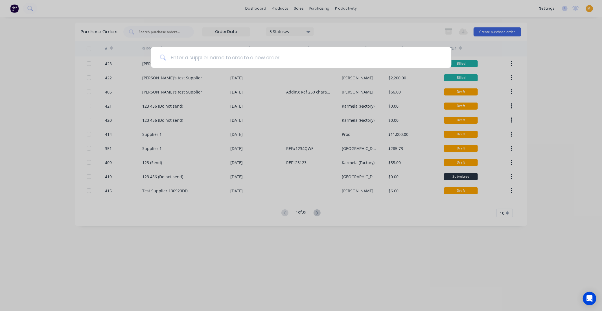
click at [209, 58] on input at bounding box center [304, 57] width 276 height 21
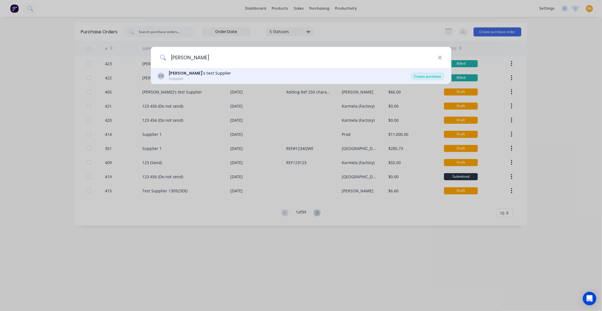
type input "cathy"
click at [418, 75] on div "Create purchase" at bounding box center [428, 76] width 34 height 8
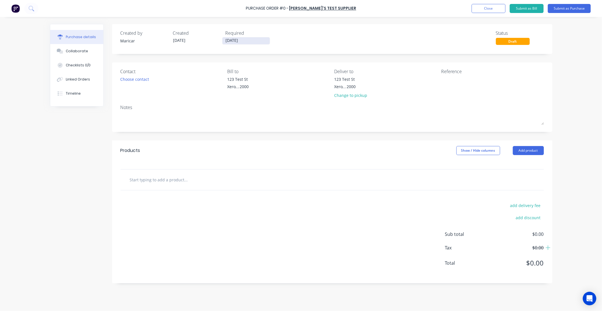
click at [236, 39] on input "09/09/25" at bounding box center [246, 40] width 47 height 7
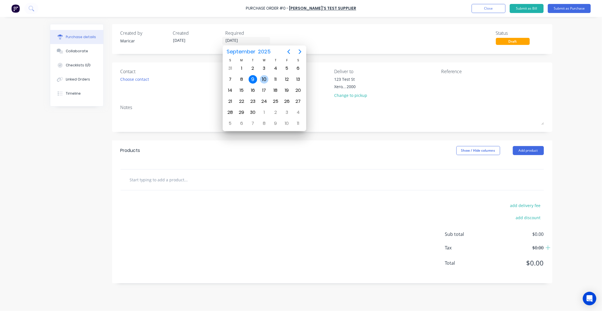
click at [265, 77] on div "10" at bounding box center [264, 79] width 8 height 8
type input "10/09/25"
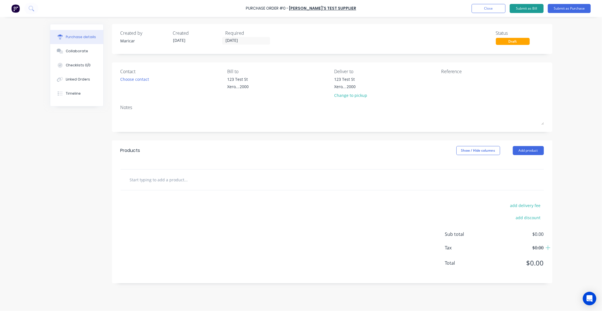
click at [532, 10] on button "Submit as Bill" at bounding box center [527, 8] width 34 height 9
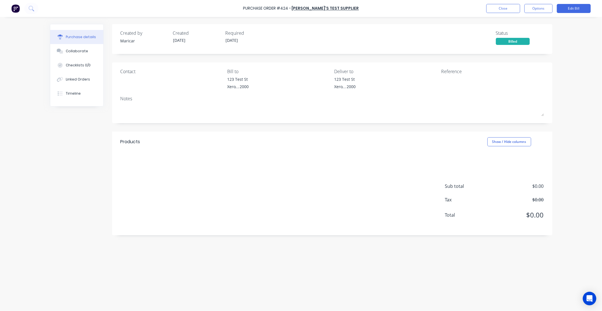
drag, startPoint x: 52, startPoint y: 176, endPoint x: 62, endPoint y: 152, distance: 26.2
click at [52, 176] on div "Created by Maricar Created 09/09/25 Required 10/09/25 Status Billed Contact Bil…" at bounding box center [301, 162] width 503 height 277
click at [77, 91] on div "Timeline" at bounding box center [73, 93] width 15 height 5
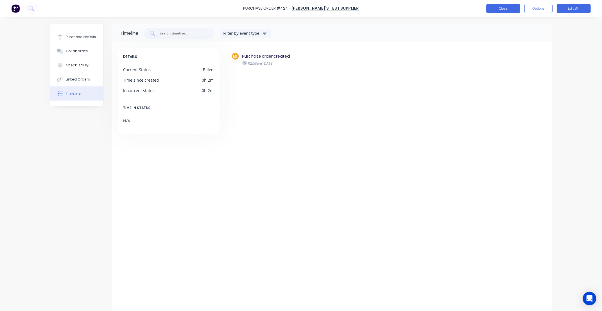
click at [507, 9] on button "Close" at bounding box center [504, 8] width 34 height 9
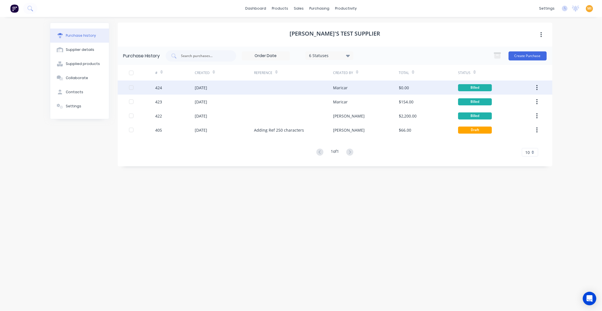
click at [178, 91] on div "424" at bounding box center [175, 87] width 40 height 14
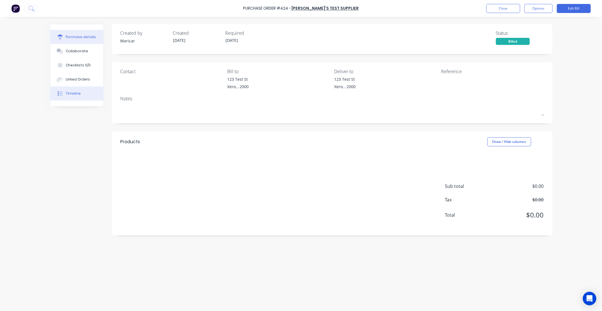
click at [64, 92] on button "Timeline" at bounding box center [76, 93] width 53 height 14
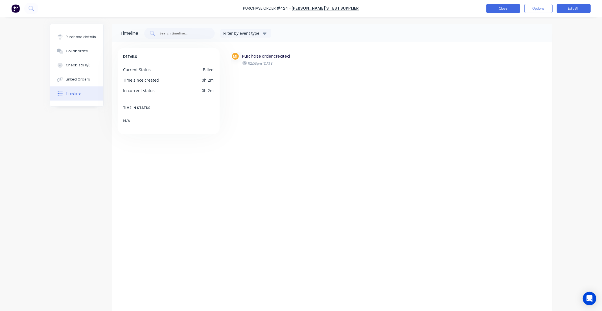
click at [507, 8] on button "Close" at bounding box center [504, 8] width 34 height 9
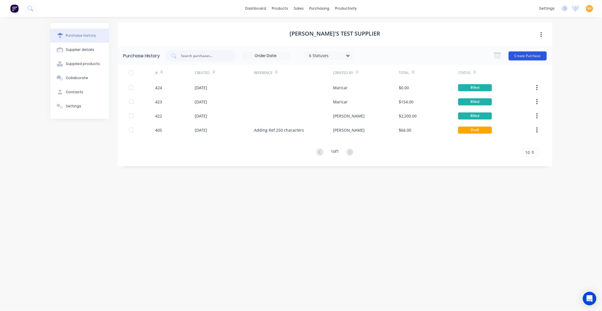
click at [532, 55] on button "Create Purchase" at bounding box center [528, 55] width 38 height 9
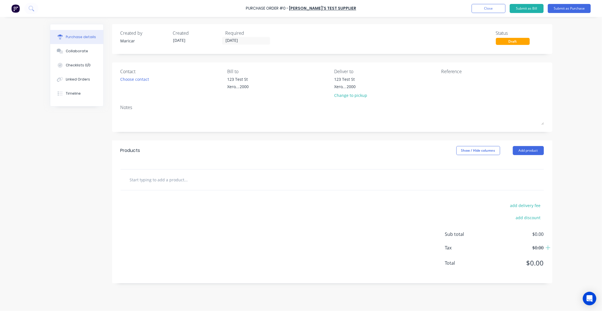
drag, startPoint x: 28, startPoint y: 38, endPoint x: 47, endPoint y: 29, distance: 20.9
click at [28, 38] on div "Purchase Order #0 - Cathy's test Supplier Add product Close Submit as Bill Subm…" at bounding box center [301, 155] width 602 height 311
click at [13, 7] on img at bounding box center [15, 8] width 8 height 8
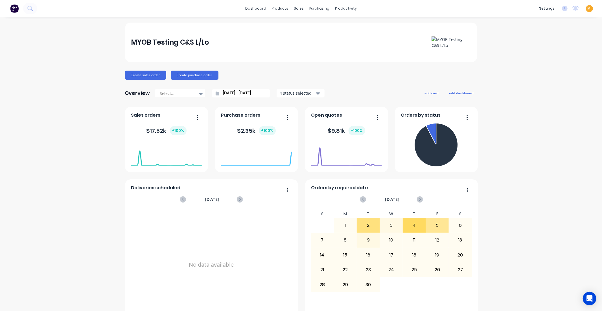
click at [588, 7] on span "MI" at bounding box center [590, 8] width 4 height 5
click at [548, 69] on button "Sign out" at bounding box center [554, 70] width 75 height 11
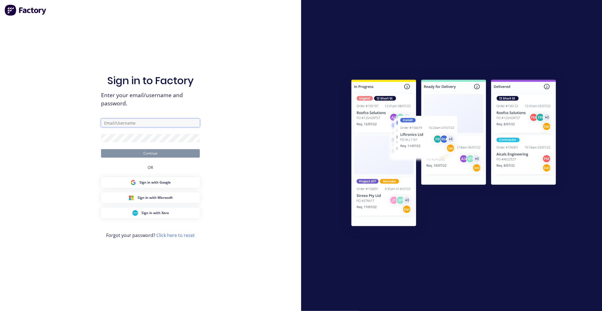
click at [132, 123] on input "text" at bounding box center [150, 123] width 99 height 8
type input "[EMAIL_ADDRESS][DOMAIN_NAME]"
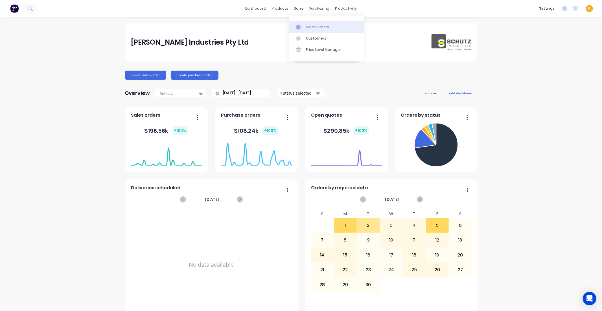
drag, startPoint x: 307, startPoint y: 26, endPoint x: 293, endPoint y: 28, distance: 14.1
click at [307, 26] on div "Sales Orders" at bounding box center [317, 27] width 23 height 5
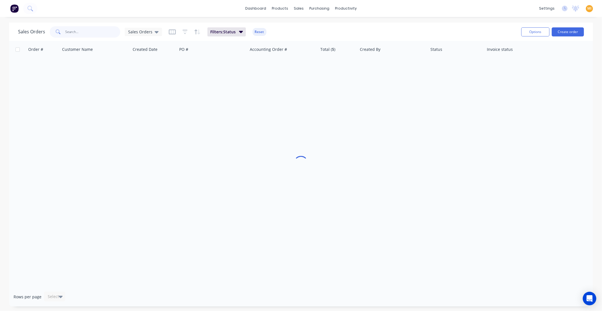
click at [92, 35] on input "text" at bounding box center [93, 31] width 55 height 11
paste input "2822"
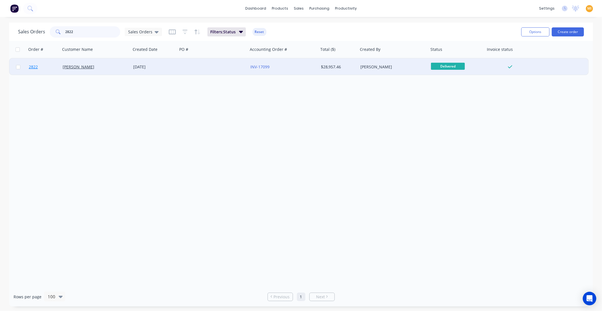
type input "2822"
click at [53, 67] on link "2822" at bounding box center [46, 66] width 34 height 17
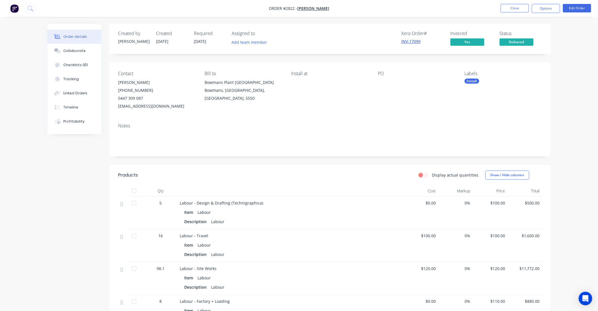
click at [406, 41] on link "INV-17099" at bounding box center [410, 41] width 19 height 5
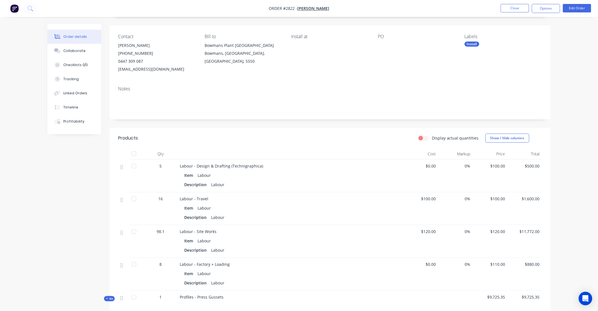
scroll to position [63, 0]
